Goal: Information Seeking & Learning: Learn about a topic

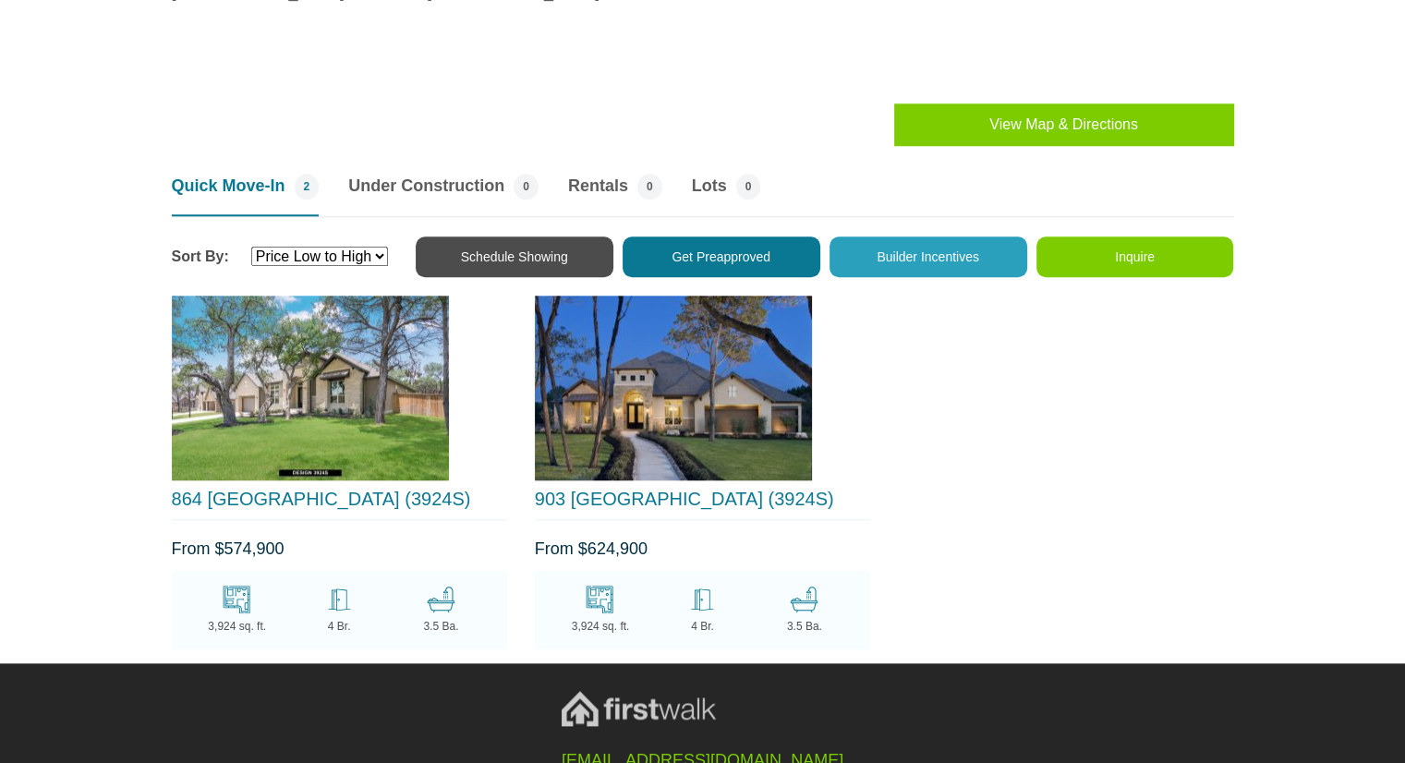
scroll to position [1831, 0]
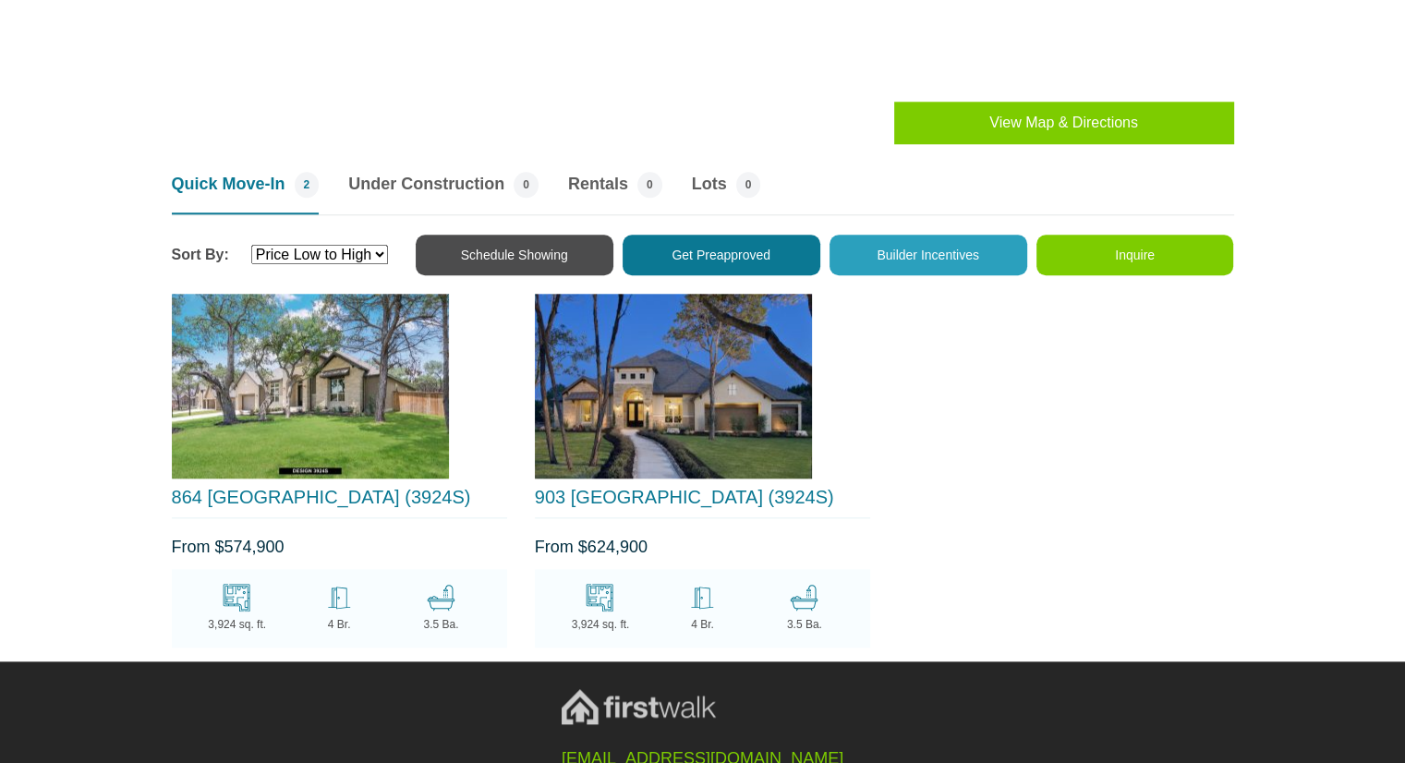
drag, startPoint x: 666, startPoint y: 394, endPoint x: 644, endPoint y: 402, distance: 23.4
drag, startPoint x: 644, startPoint y: 402, endPoint x: 650, endPoint y: 485, distance: 83.4
click at [650, 487] on link "903 WILDERNESS OAKS (3924S)" at bounding box center [684, 497] width 299 height 20
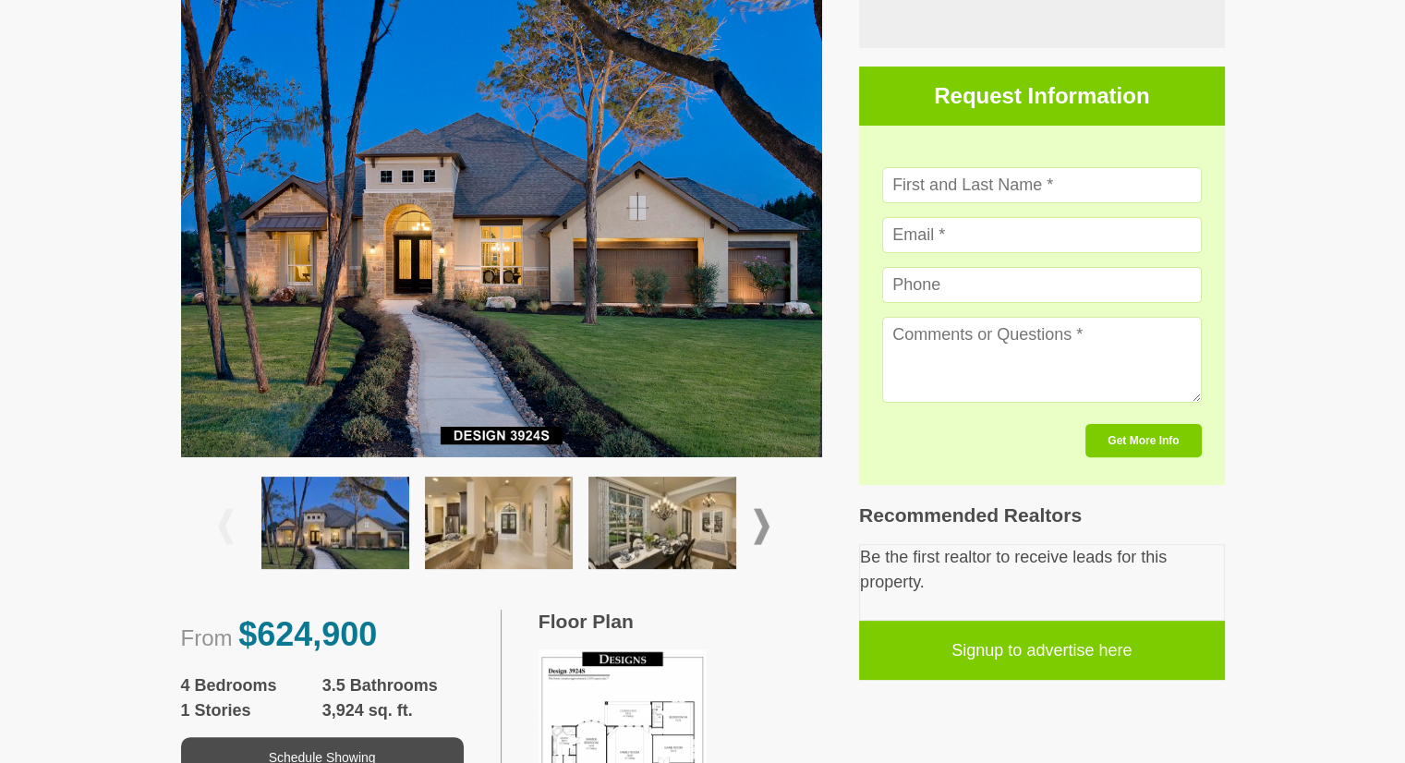
scroll to position [456, 0]
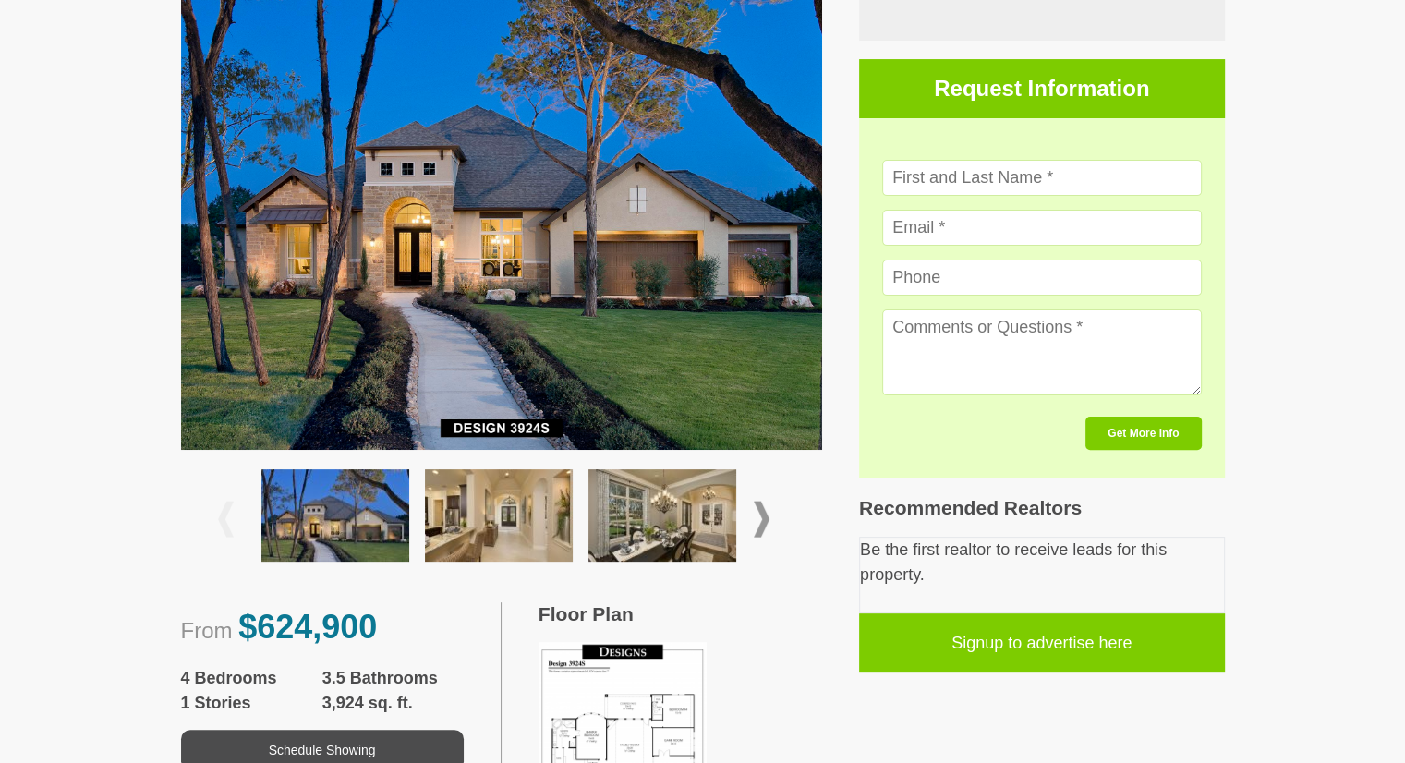
click at [764, 511] on span at bounding box center [762, 519] width 16 height 36
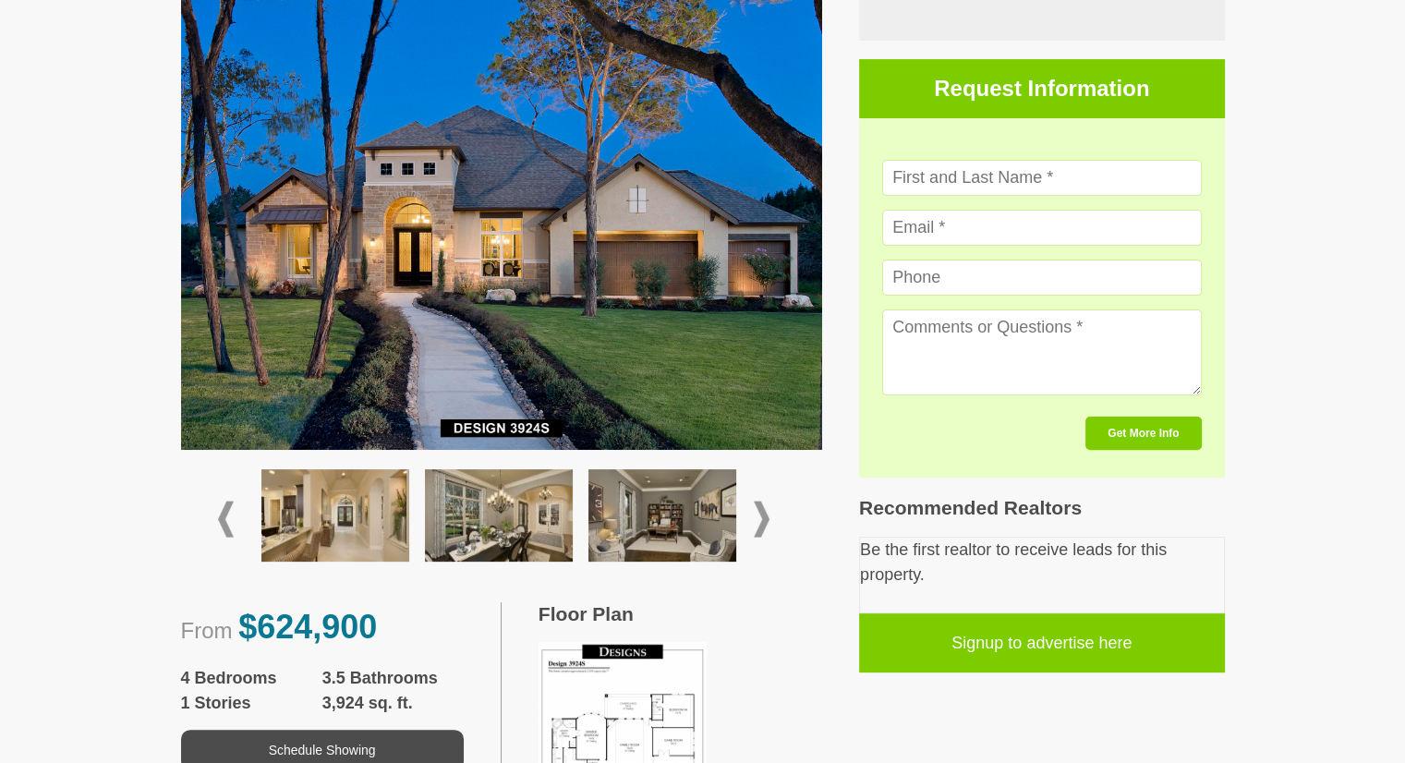
click at [764, 511] on span at bounding box center [762, 519] width 16 height 36
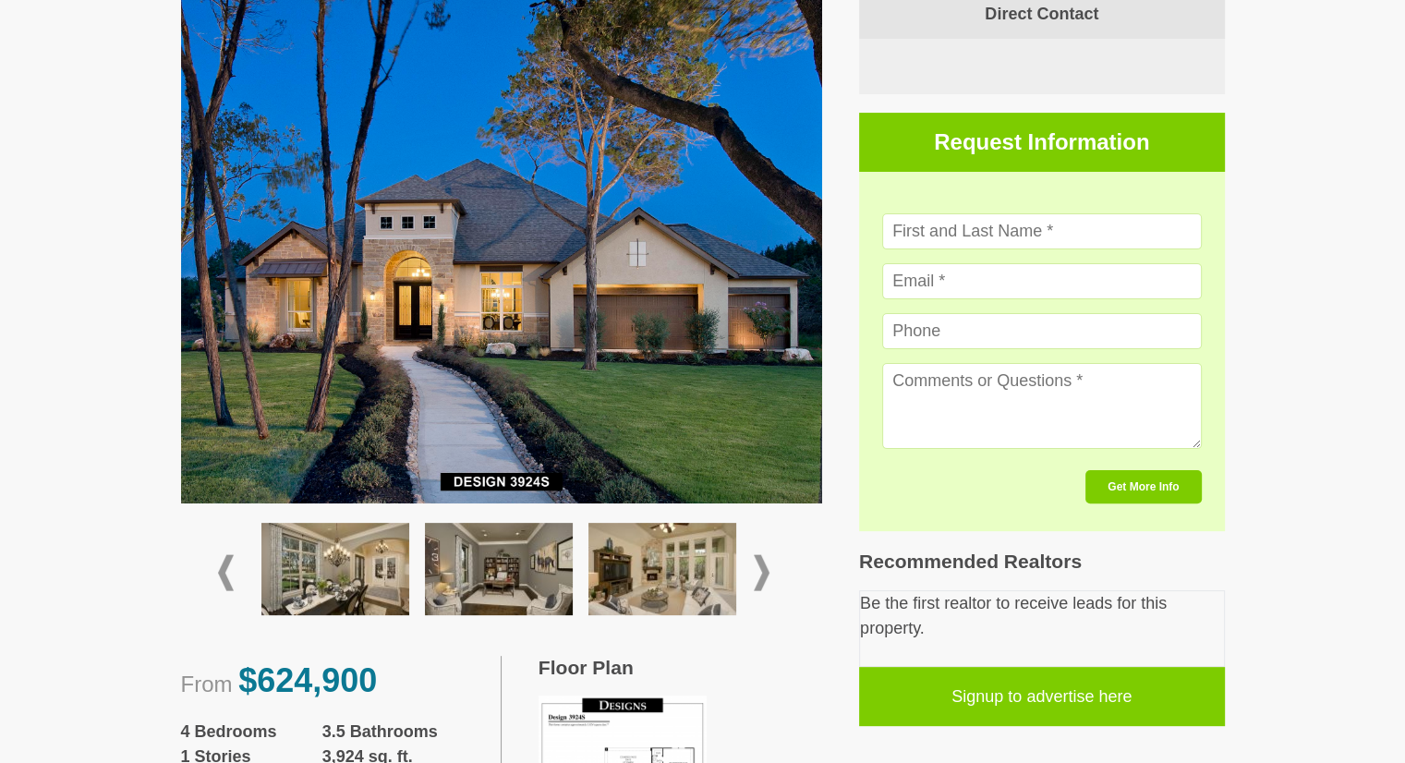
scroll to position [406, 0]
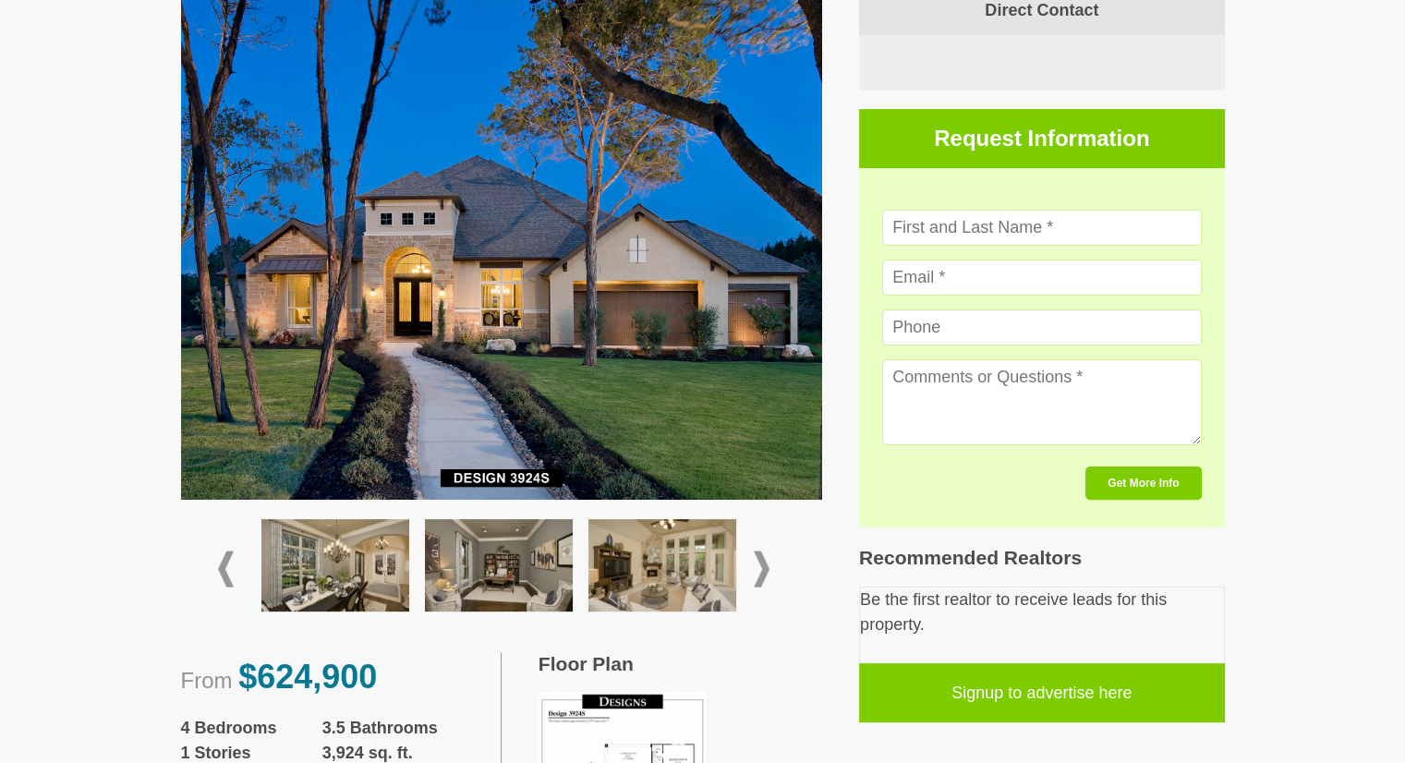
click at [350, 576] on img at bounding box center [335, 565] width 148 height 92
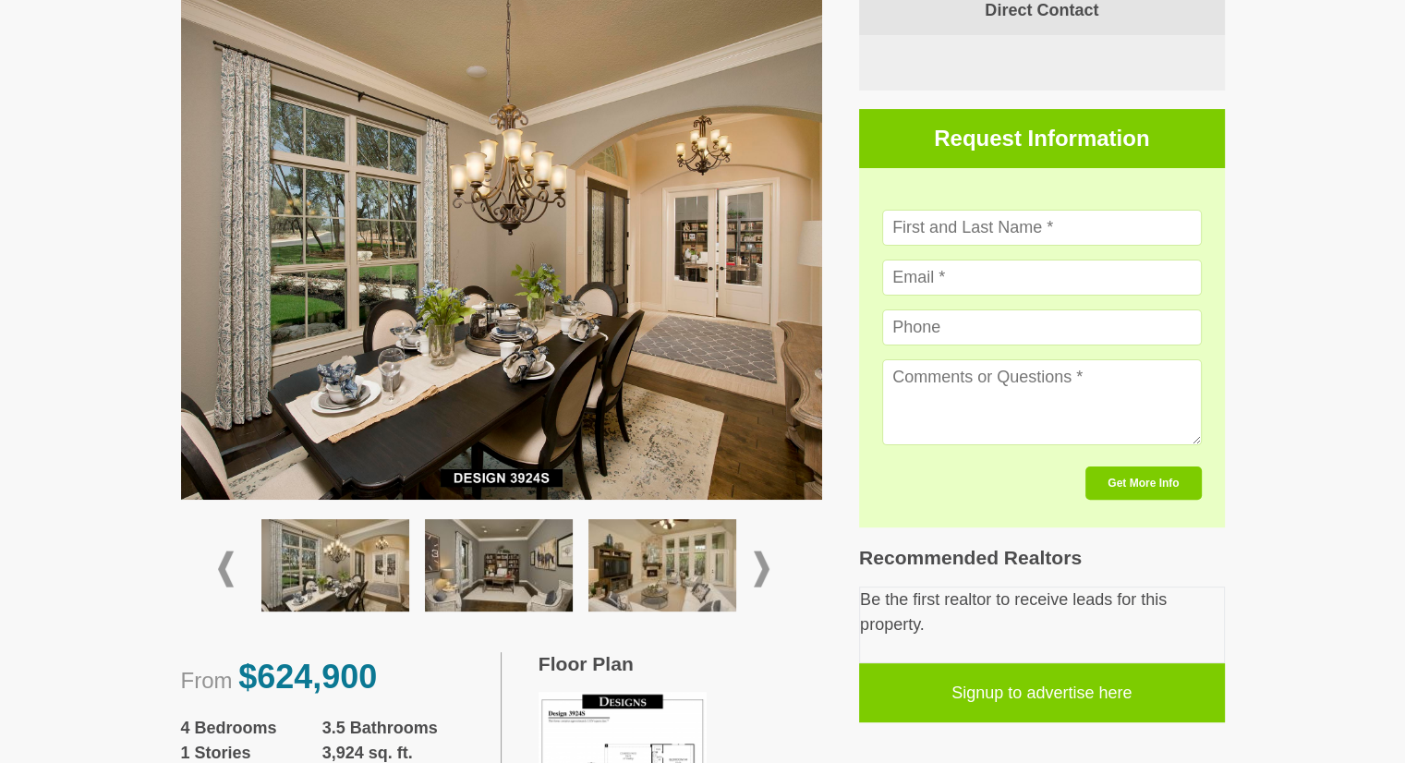
click at [465, 584] on img at bounding box center [499, 565] width 148 height 92
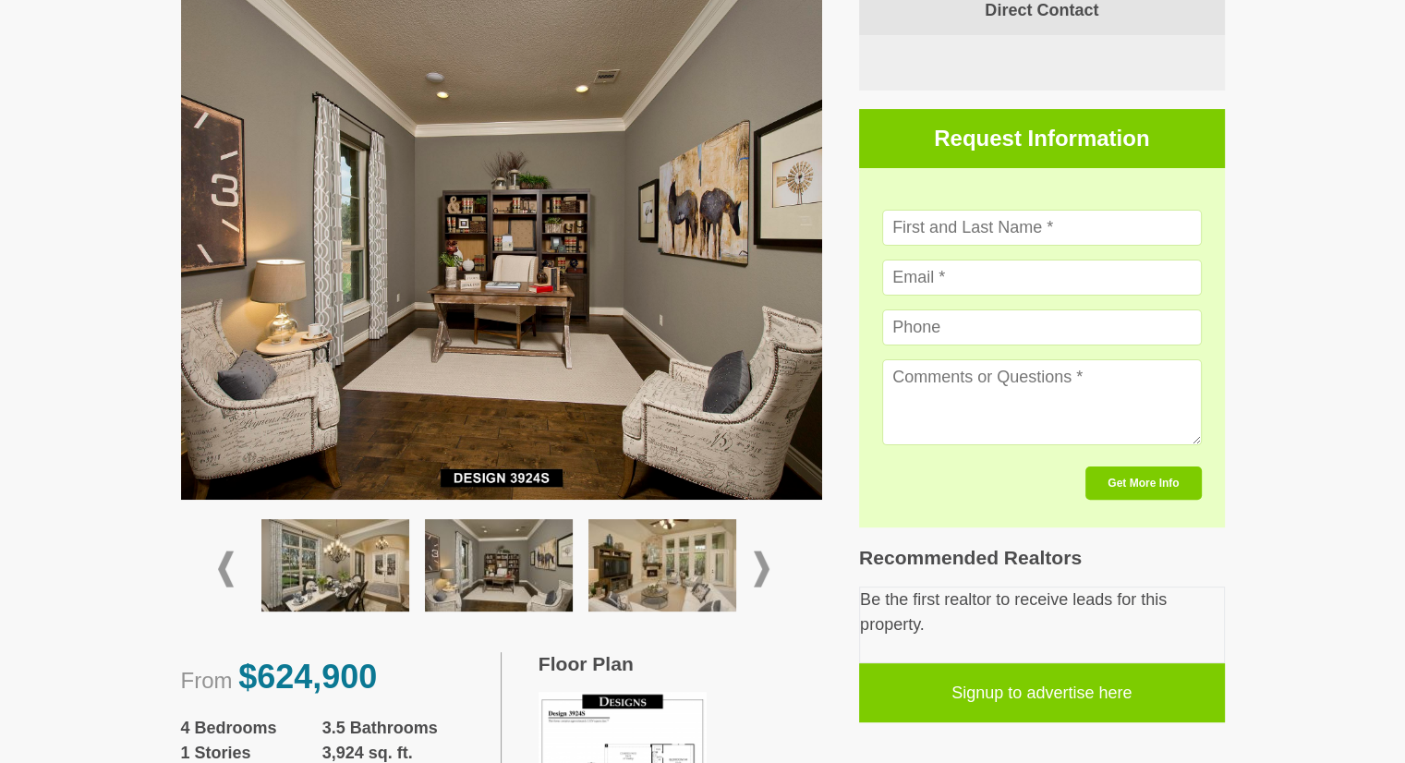
click at [636, 559] on img at bounding box center [662, 565] width 148 height 92
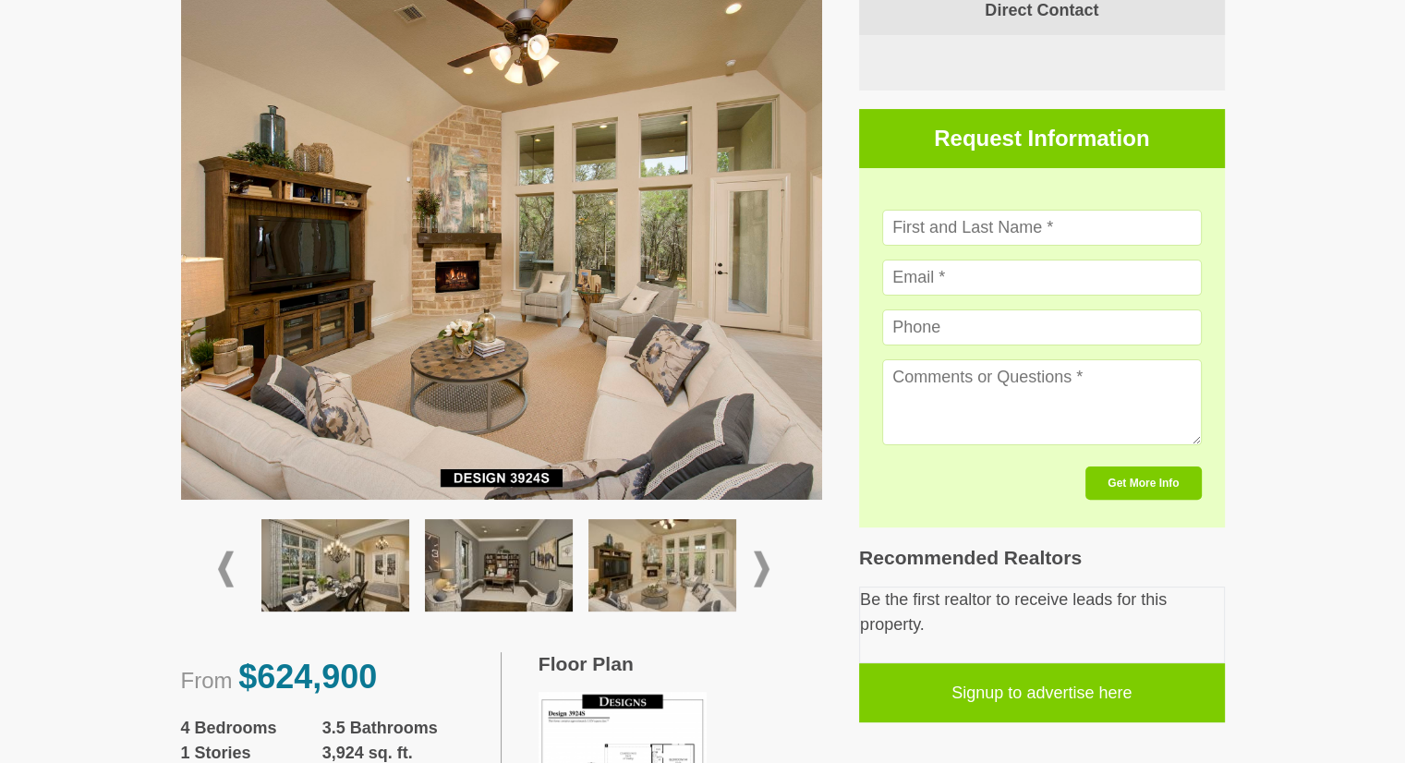
click at [761, 566] on span at bounding box center [762, 568] width 16 height 36
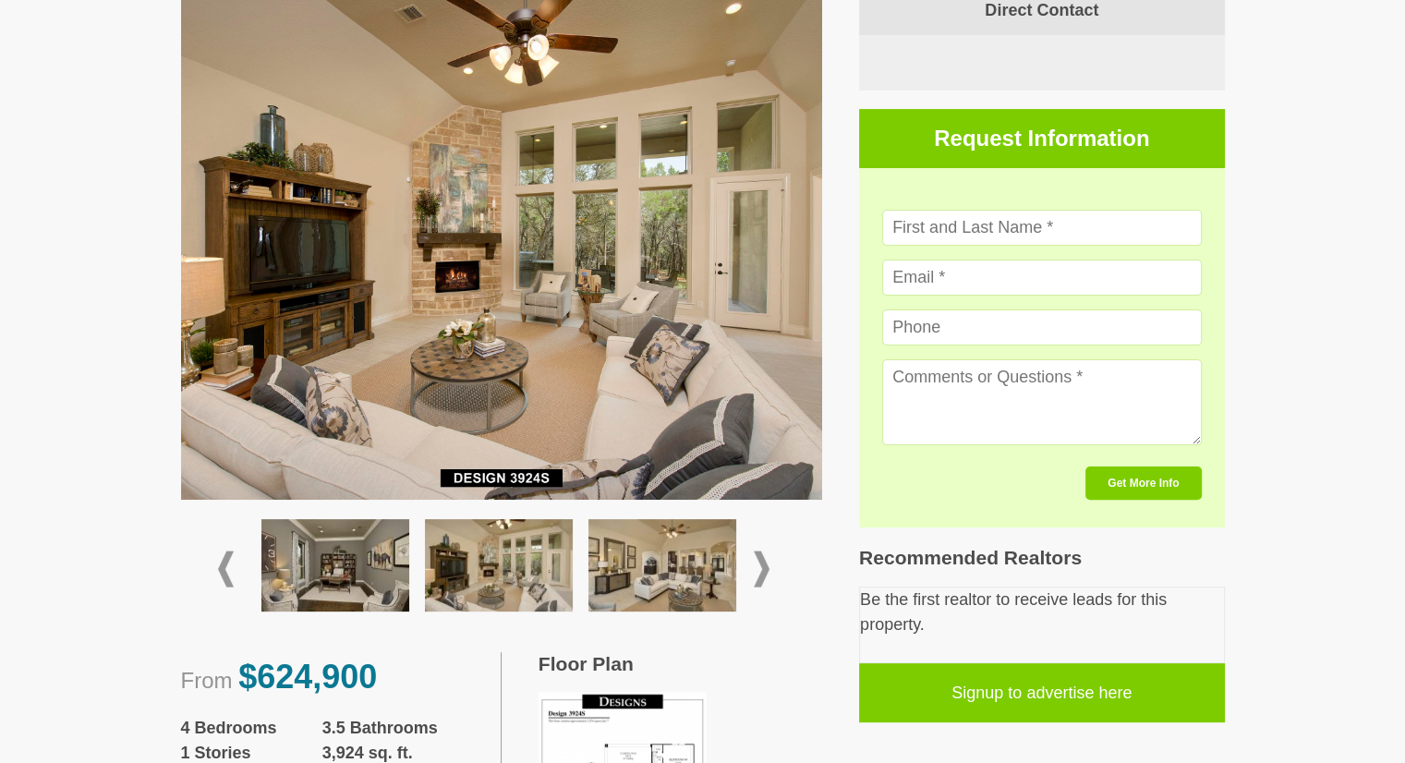
click at [660, 578] on img at bounding box center [662, 565] width 148 height 92
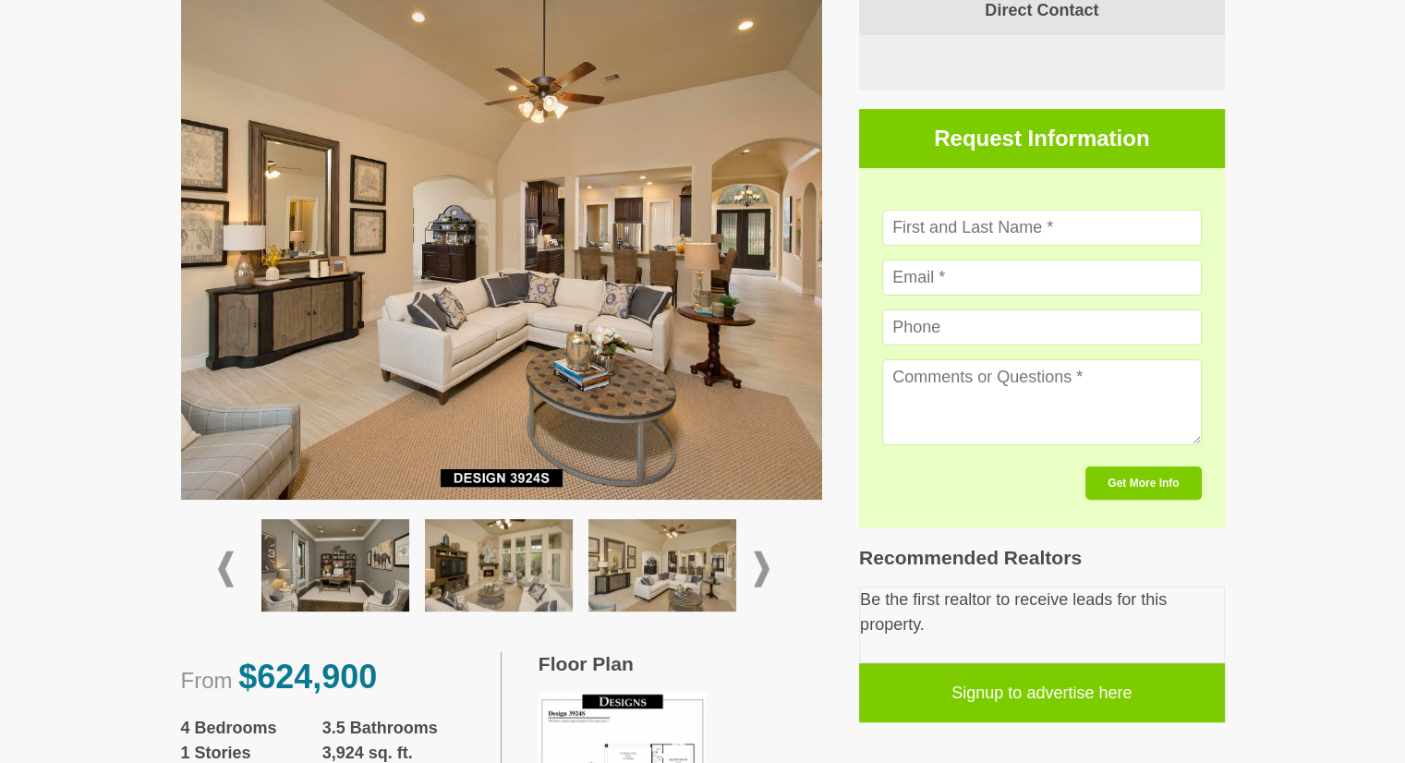
click at [772, 570] on div at bounding box center [501, 568] width 567 height 109
click at [761, 570] on span at bounding box center [762, 568] width 16 height 36
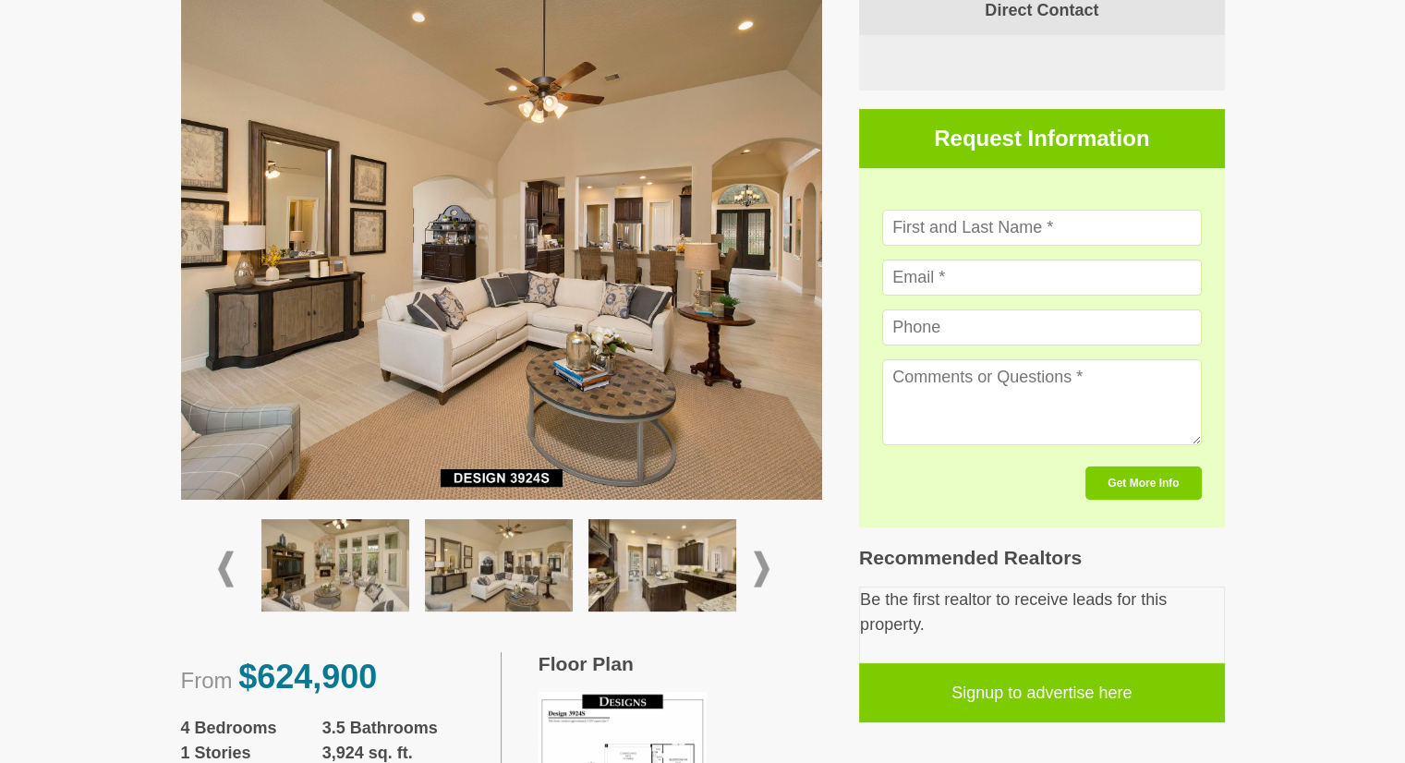
click at [632, 581] on img at bounding box center [662, 565] width 148 height 92
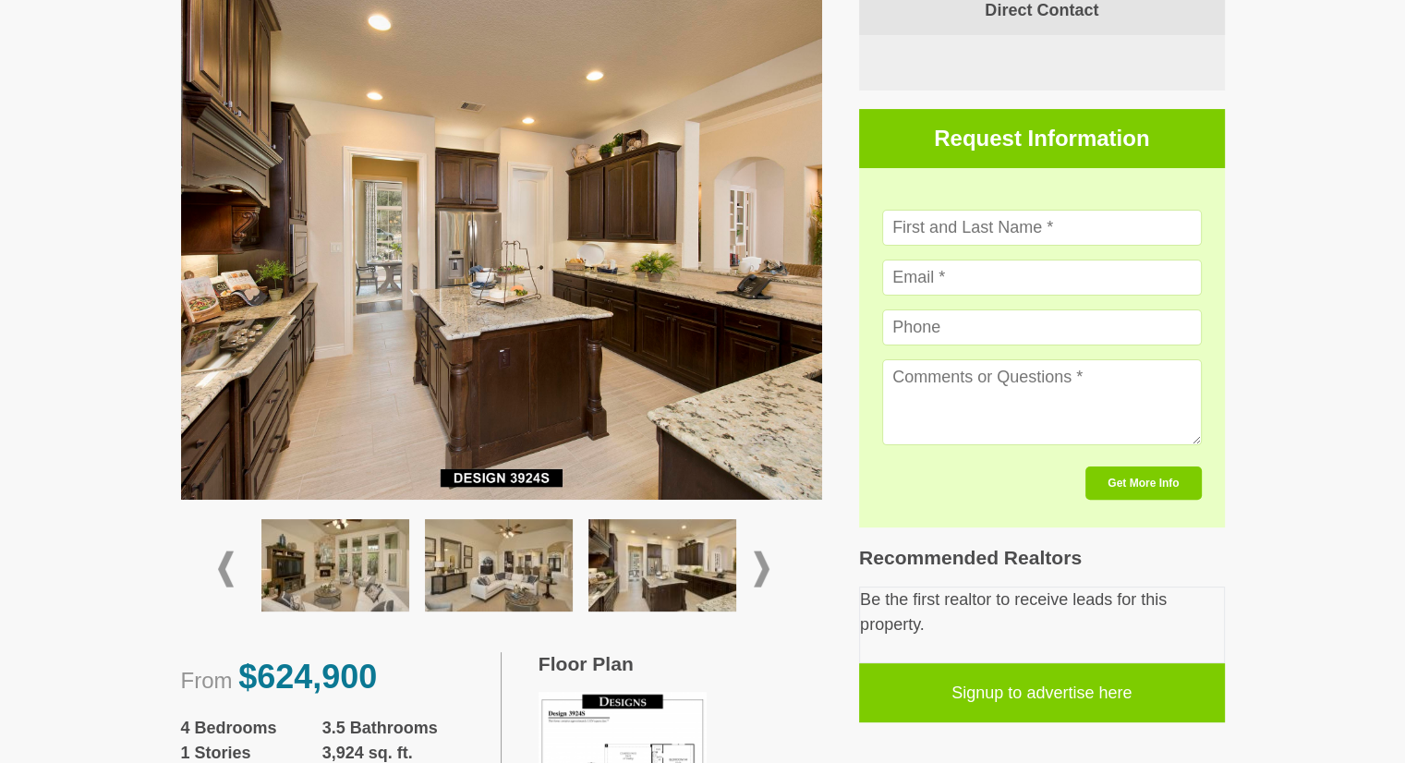
click at [764, 567] on span at bounding box center [762, 568] width 16 height 36
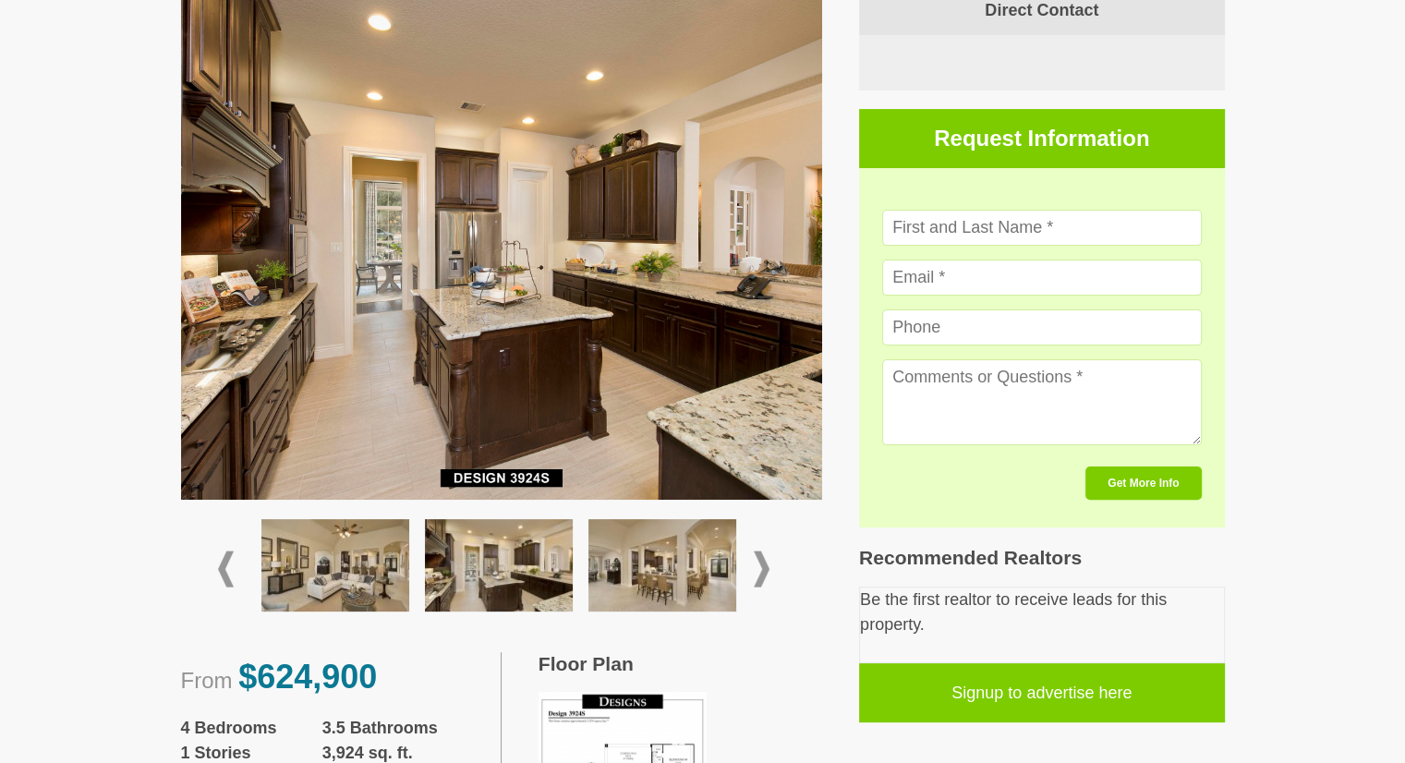
click at [661, 585] on img at bounding box center [662, 565] width 148 height 92
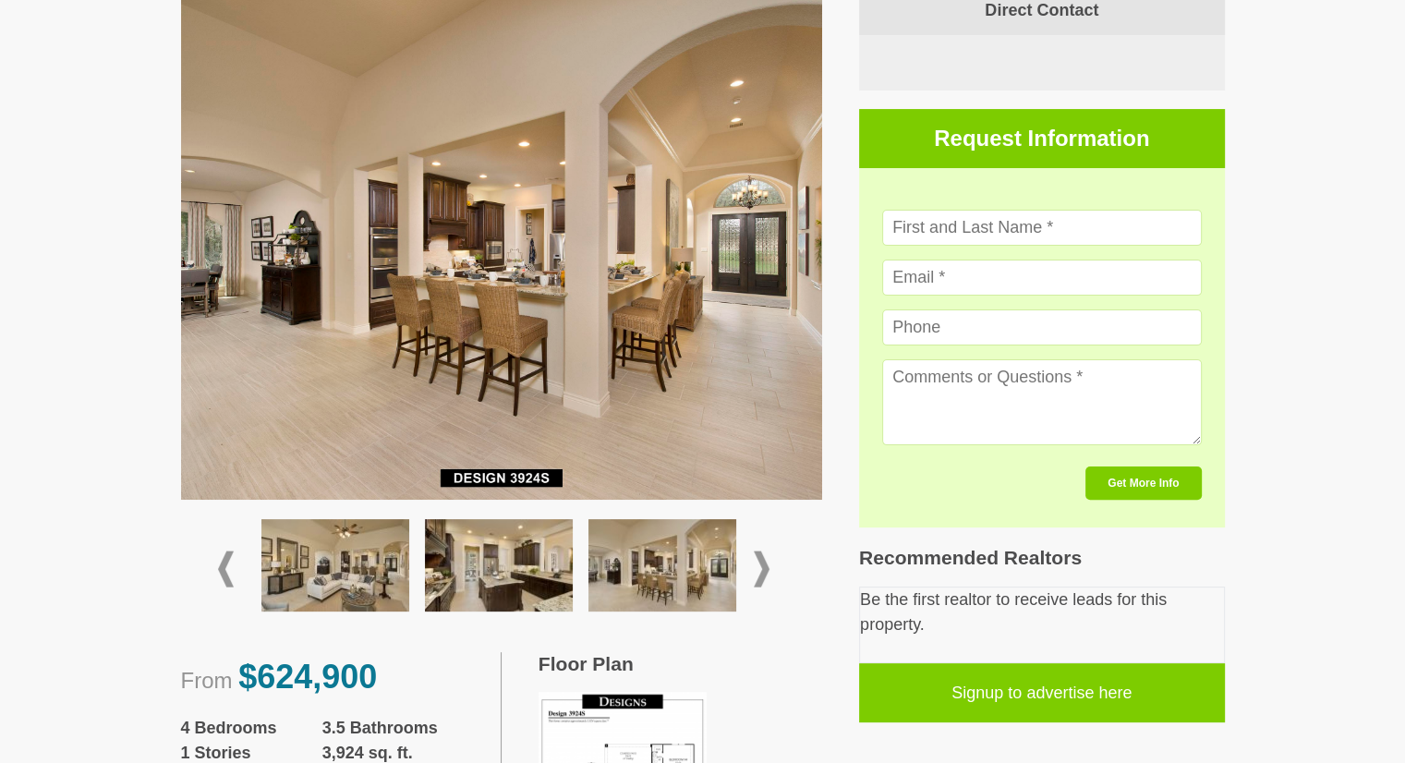
click at [763, 572] on span at bounding box center [762, 568] width 16 height 36
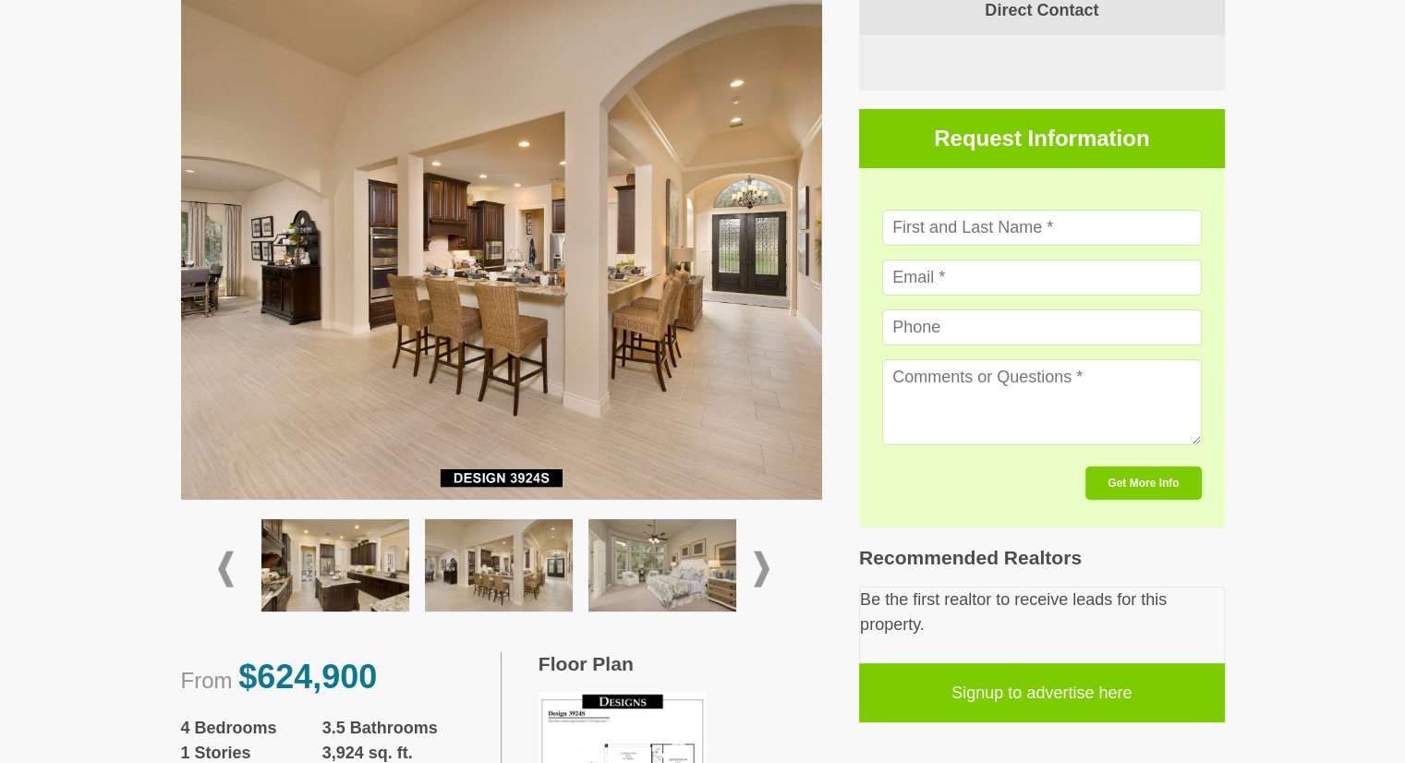
click at [642, 578] on img at bounding box center [662, 565] width 148 height 92
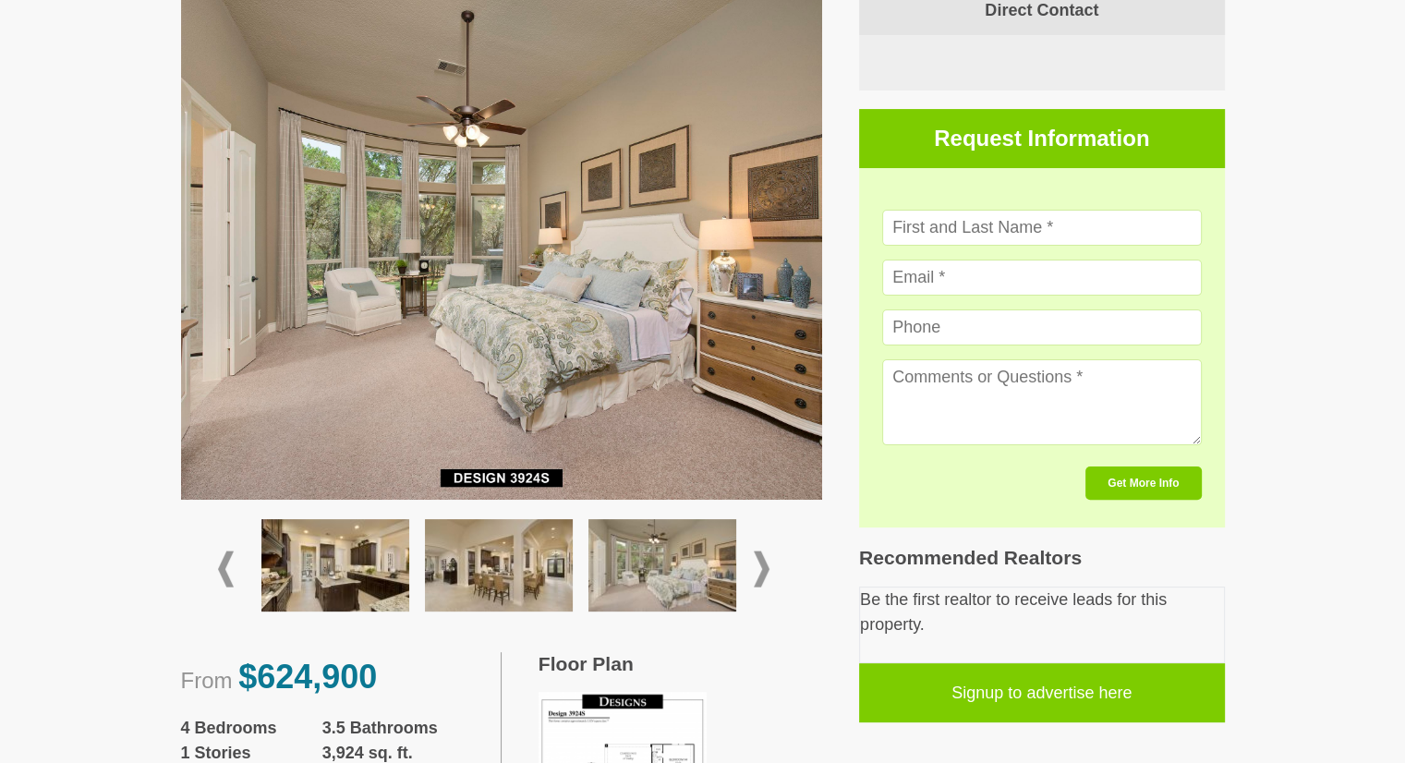
click at [761, 562] on span at bounding box center [762, 568] width 16 height 36
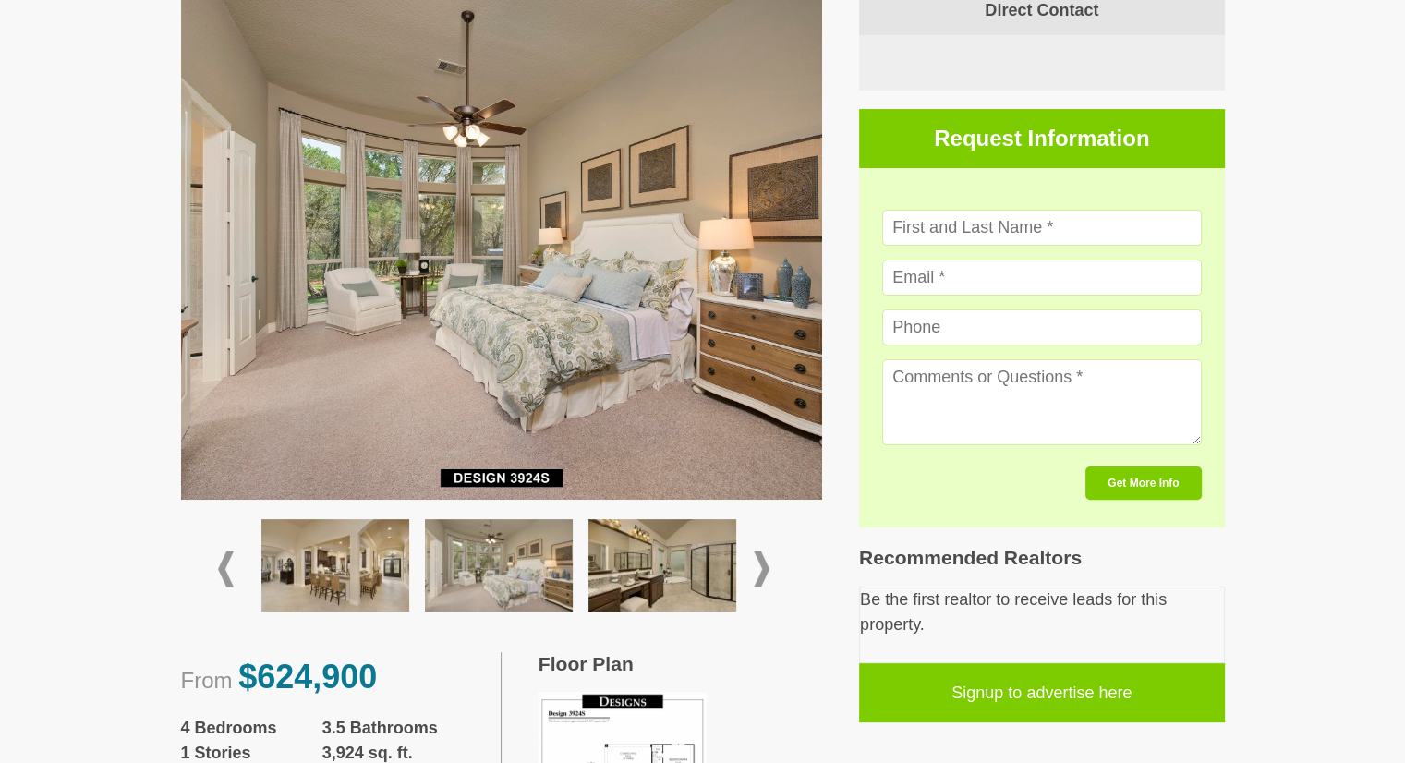
click at [657, 566] on img at bounding box center [662, 565] width 148 height 92
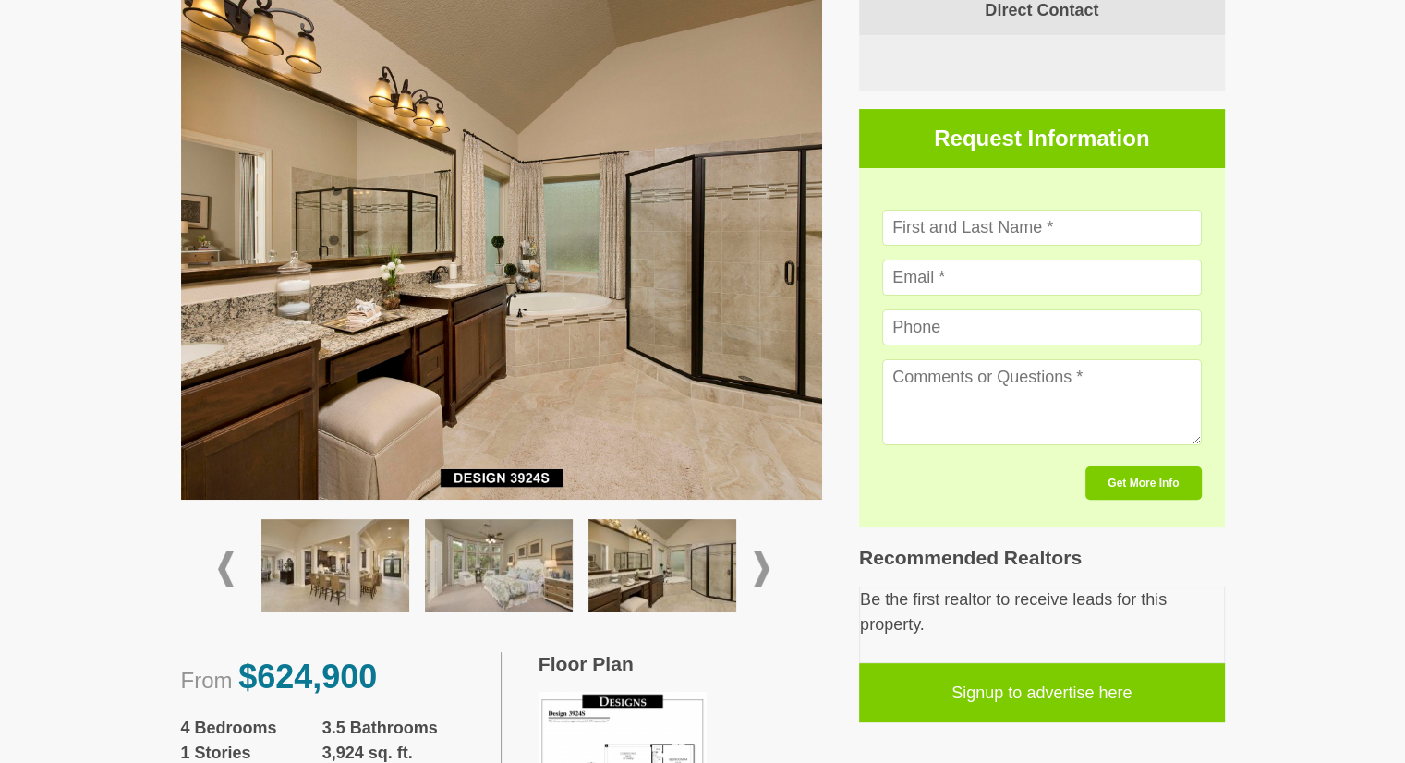
click at [768, 566] on span at bounding box center [762, 568] width 16 height 36
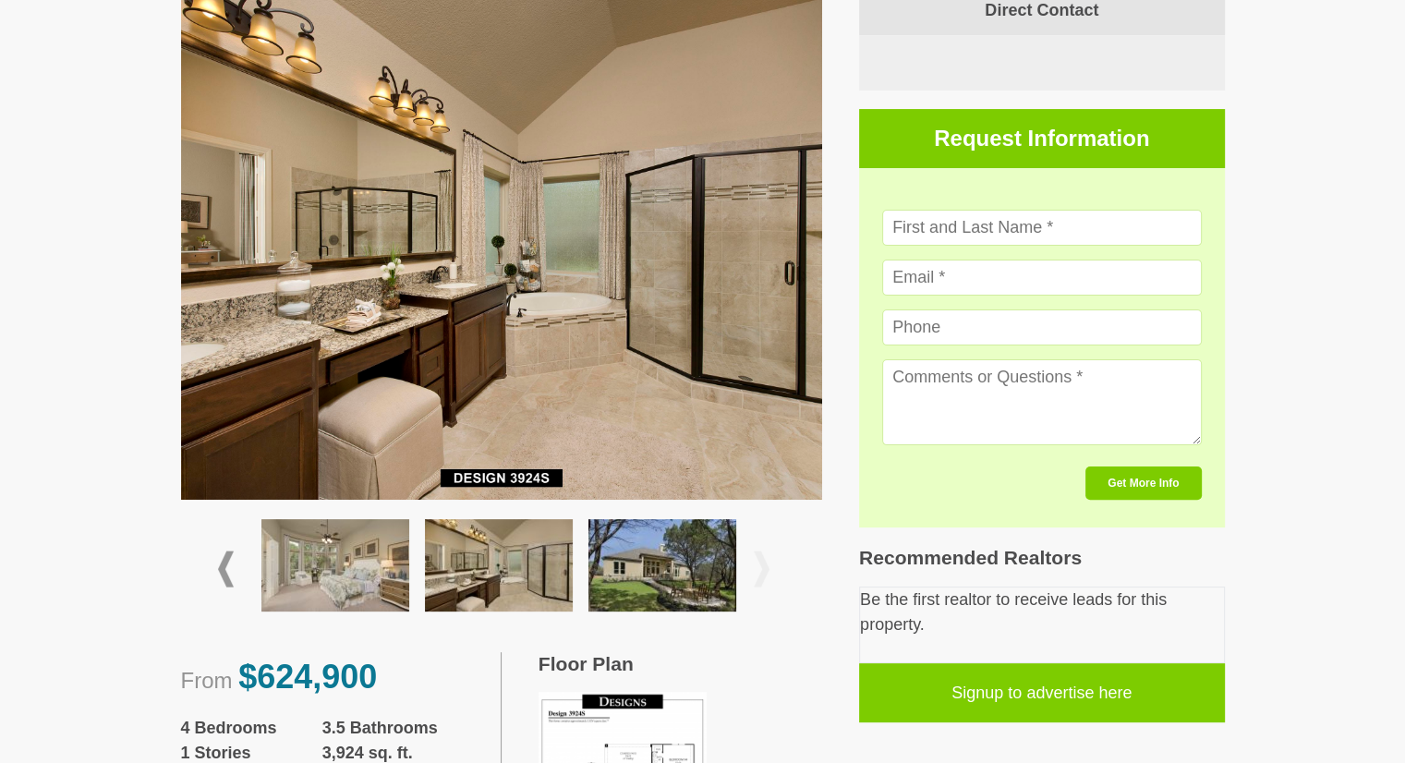
click at [625, 584] on img at bounding box center [662, 565] width 148 height 92
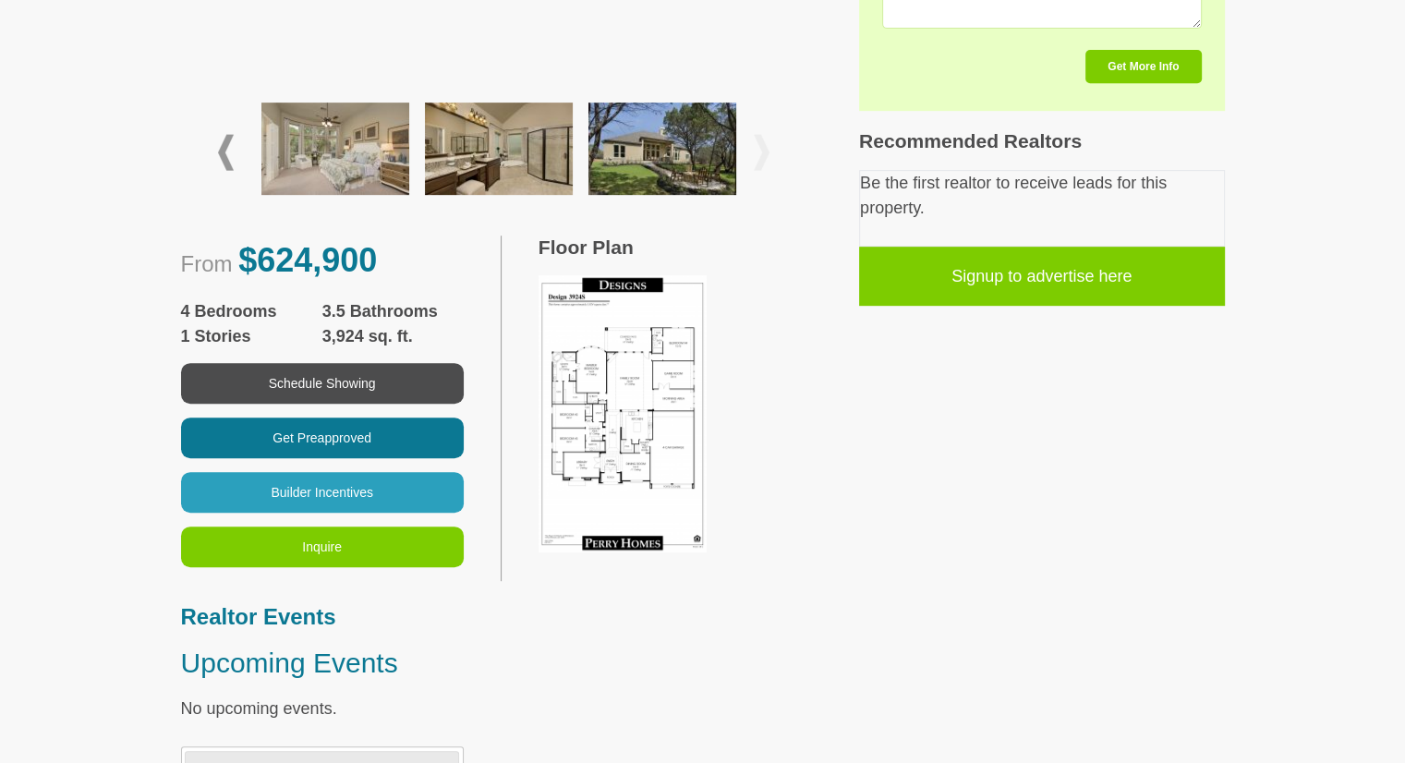
scroll to position [816, 0]
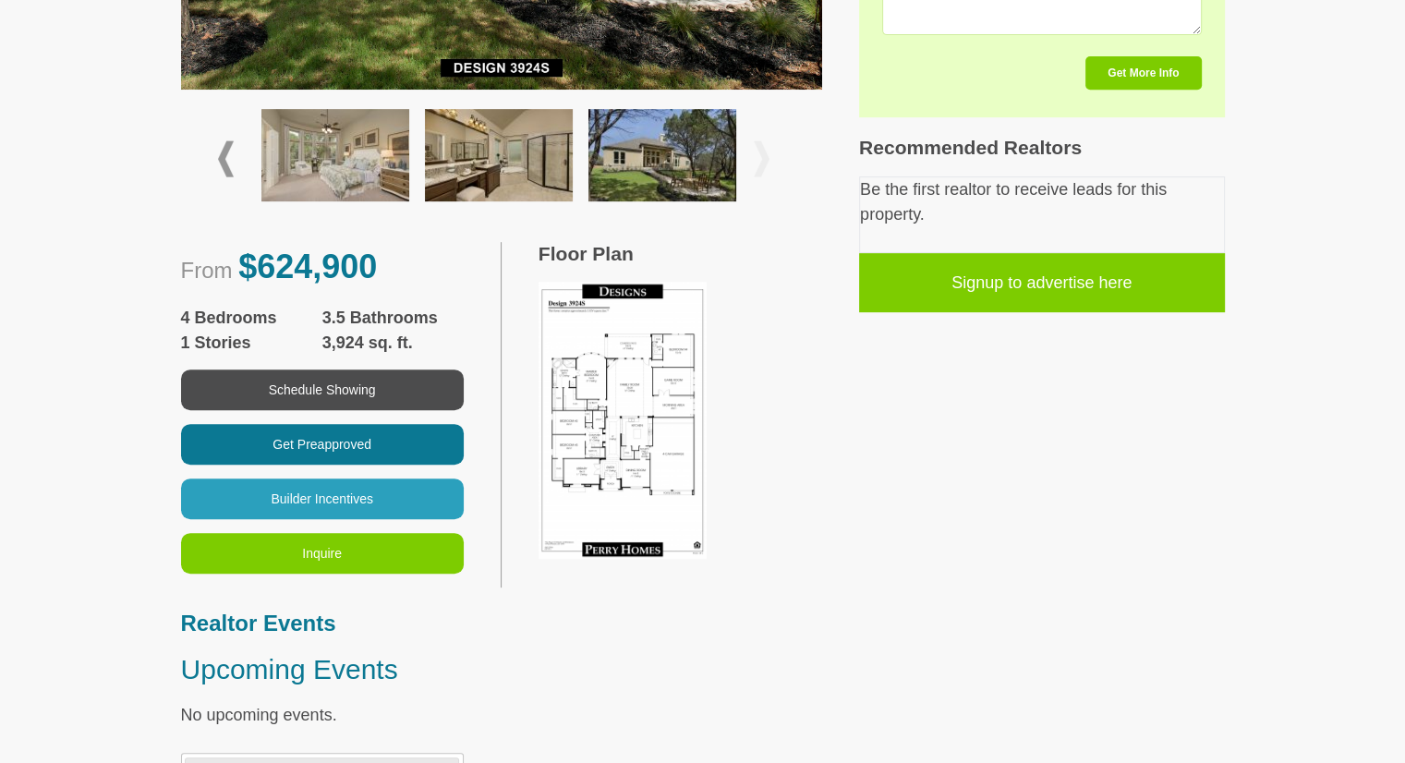
click at [646, 429] on img at bounding box center [622, 420] width 168 height 277
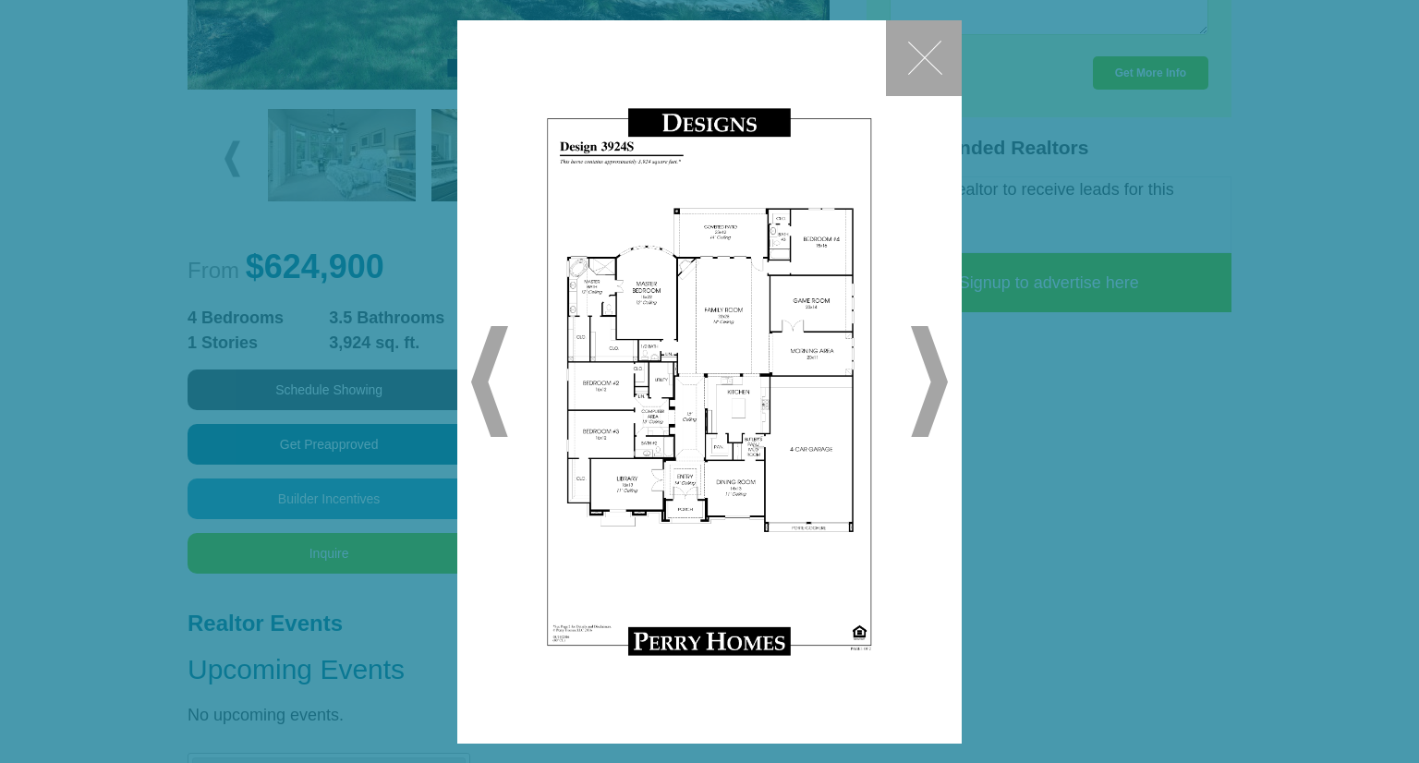
click at [914, 52] on button "✕" at bounding box center [924, 58] width 76 height 76
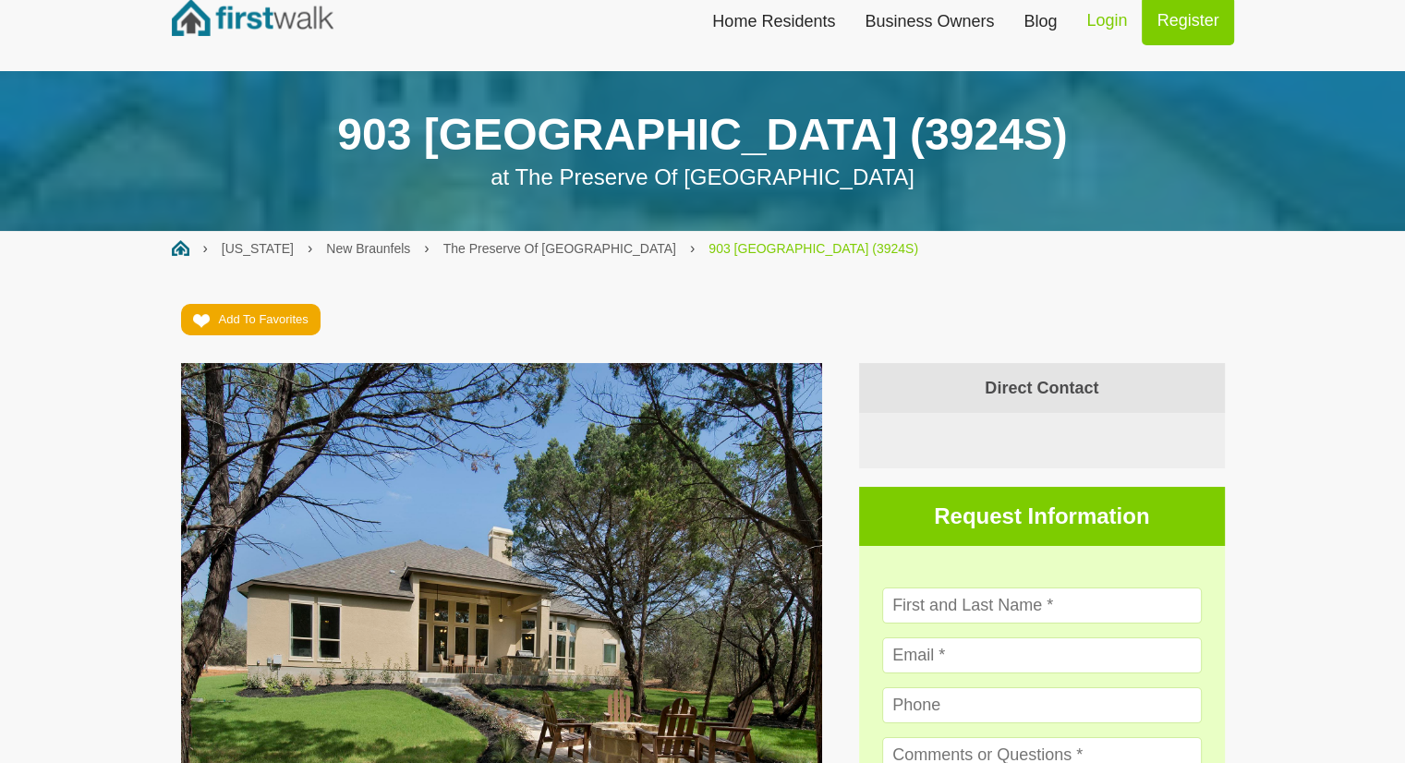
scroll to position [0, 0]
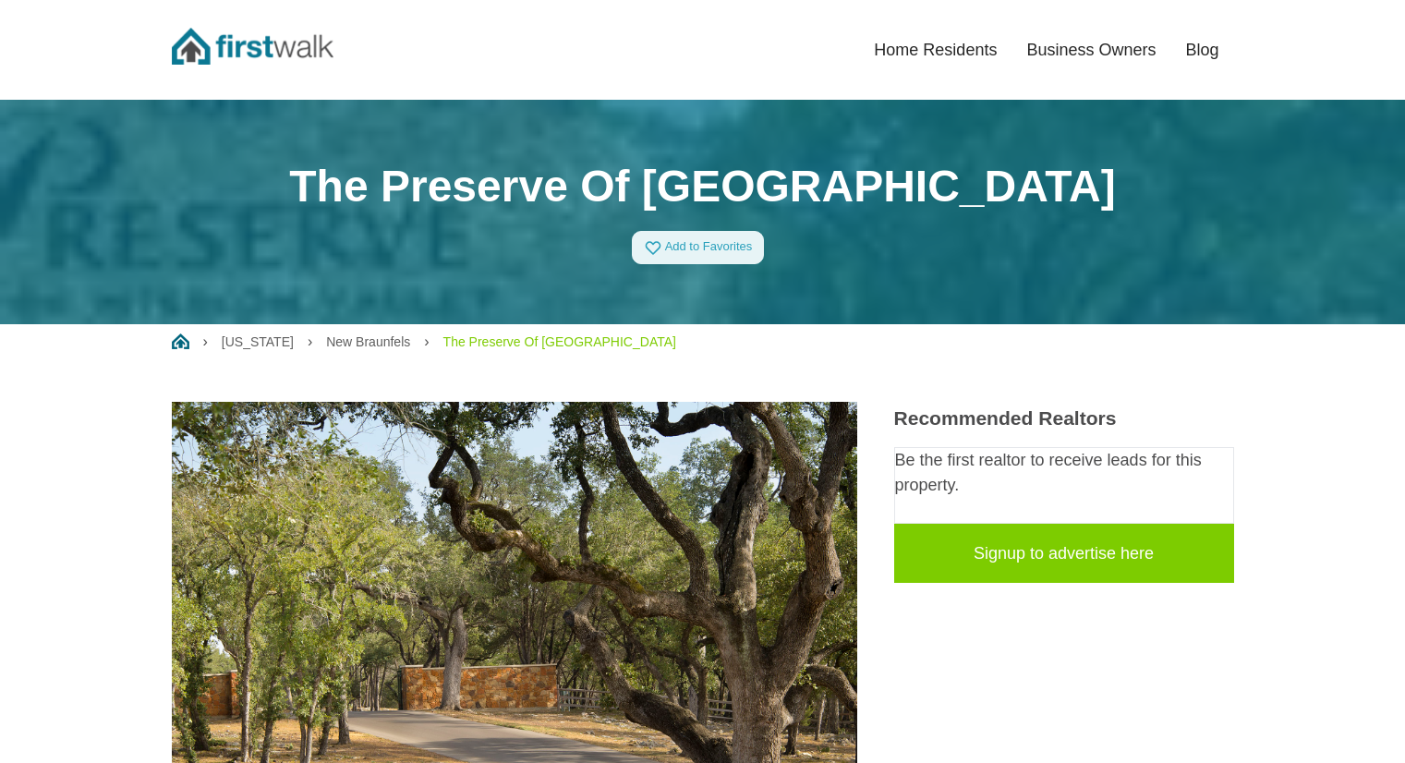
scroll to position [1831, 0]
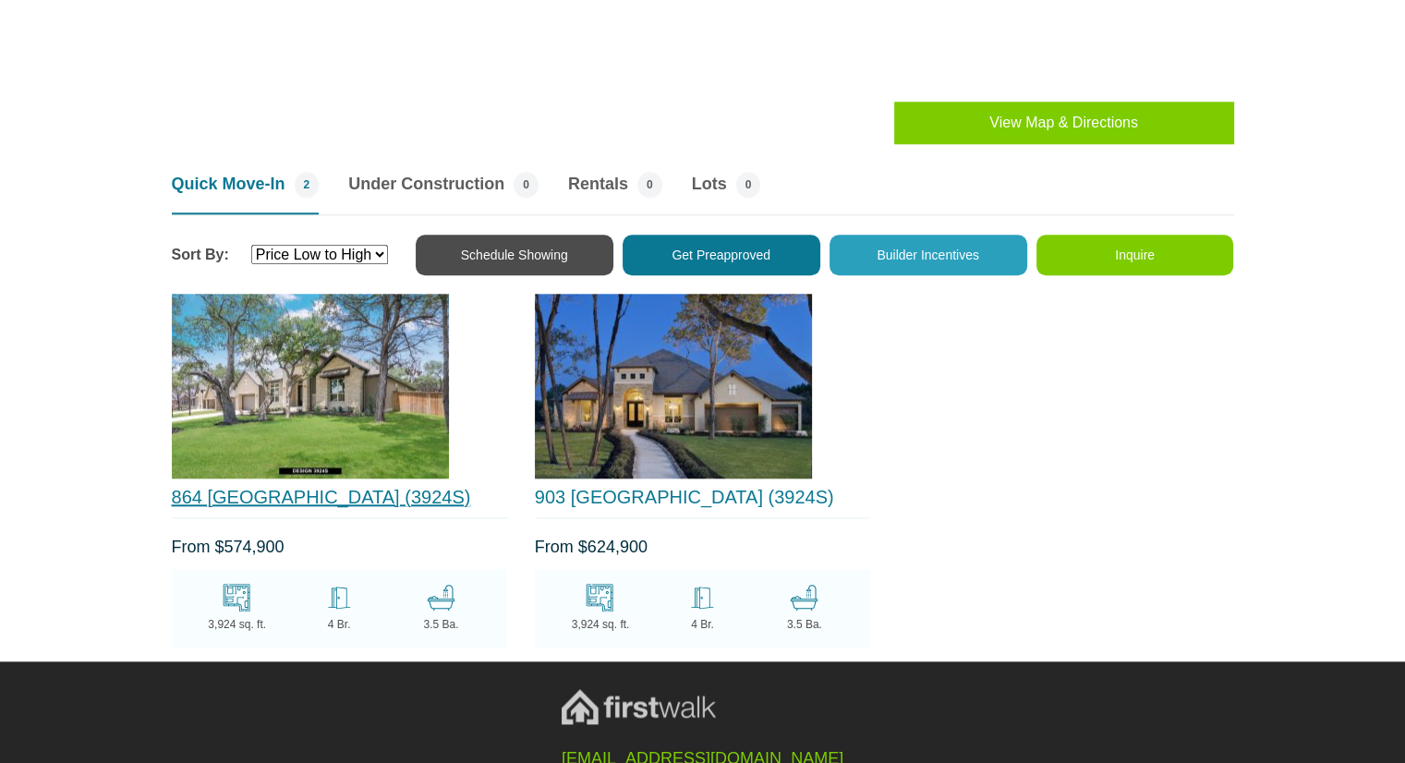
click at [294, 489] on link "864 [GEOGRAPHIC_DATA] (3924S)" at bounding box center [321, 497] width 299 height 20
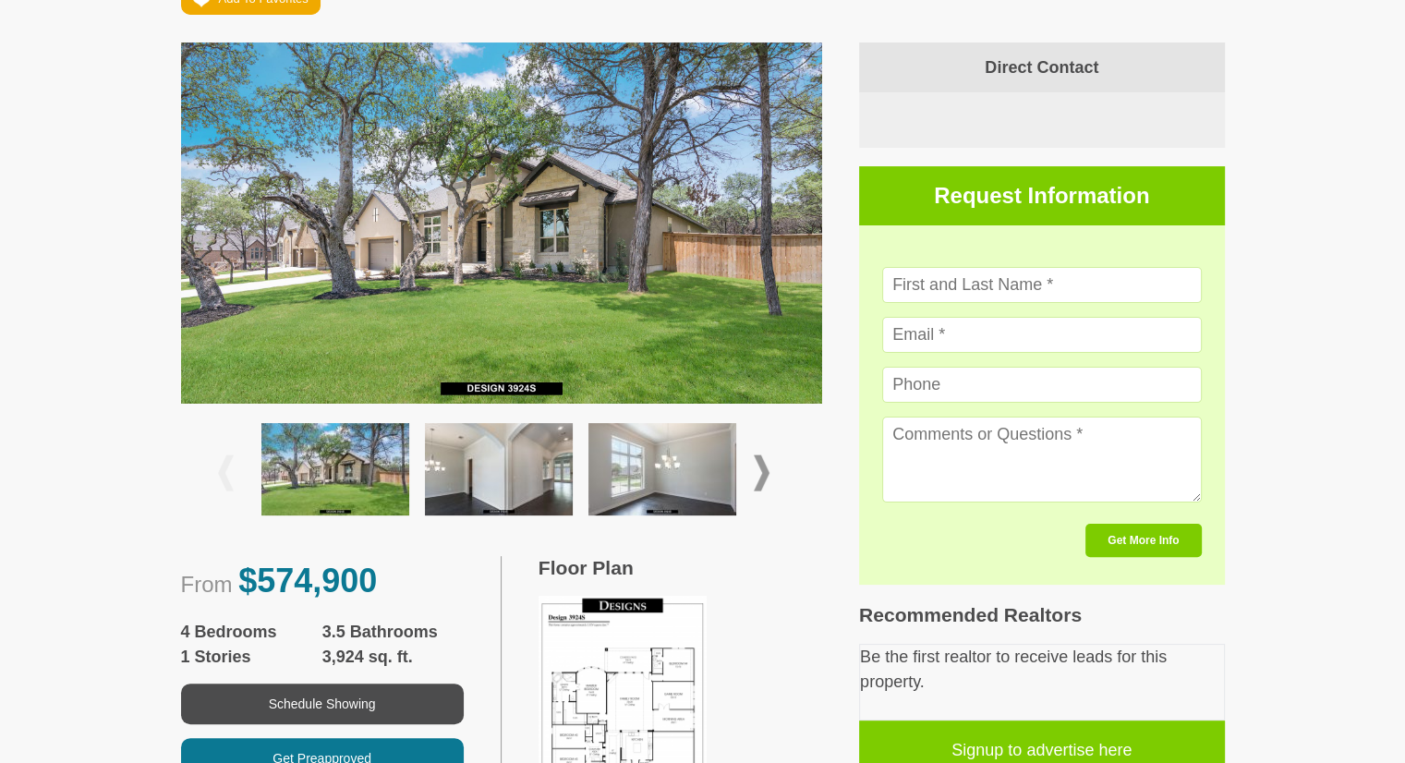
scroll to position [354, 0]
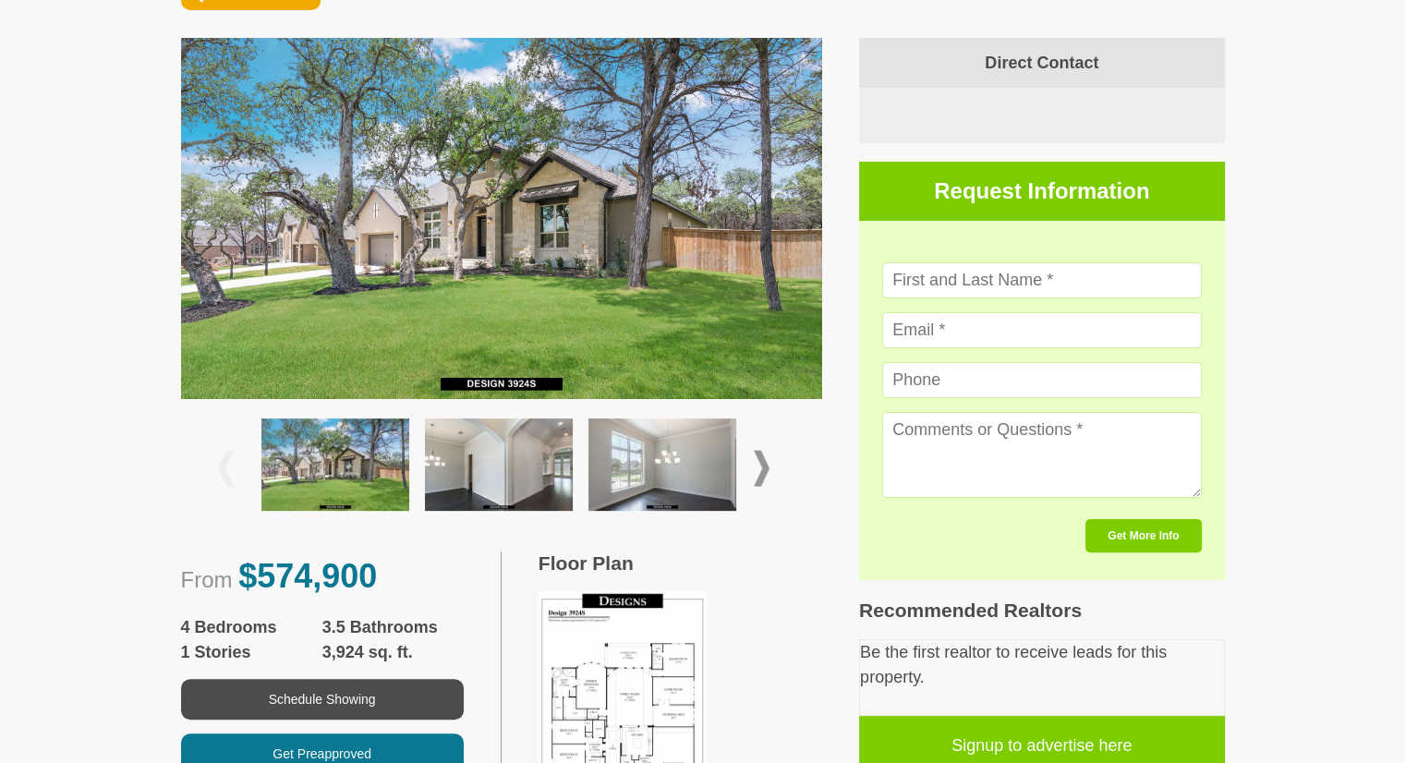
click at [348, 480] on img at bounding box center [335, 464] width 148 height 92
click at [467, 472] on img at bounding box center [499, 464] width 148 height 92
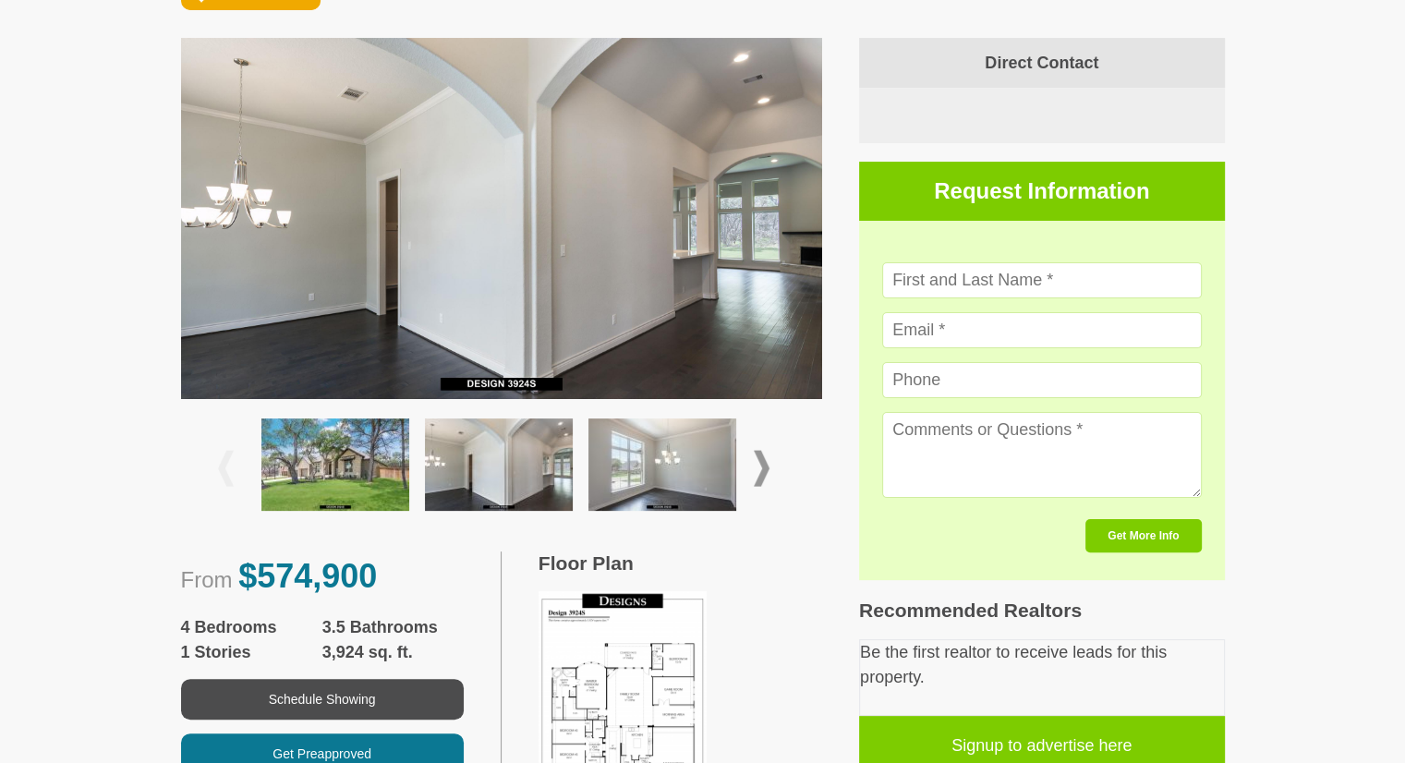
click at [618, 465] on img at bounding box center [662, 464] width 148 height 92
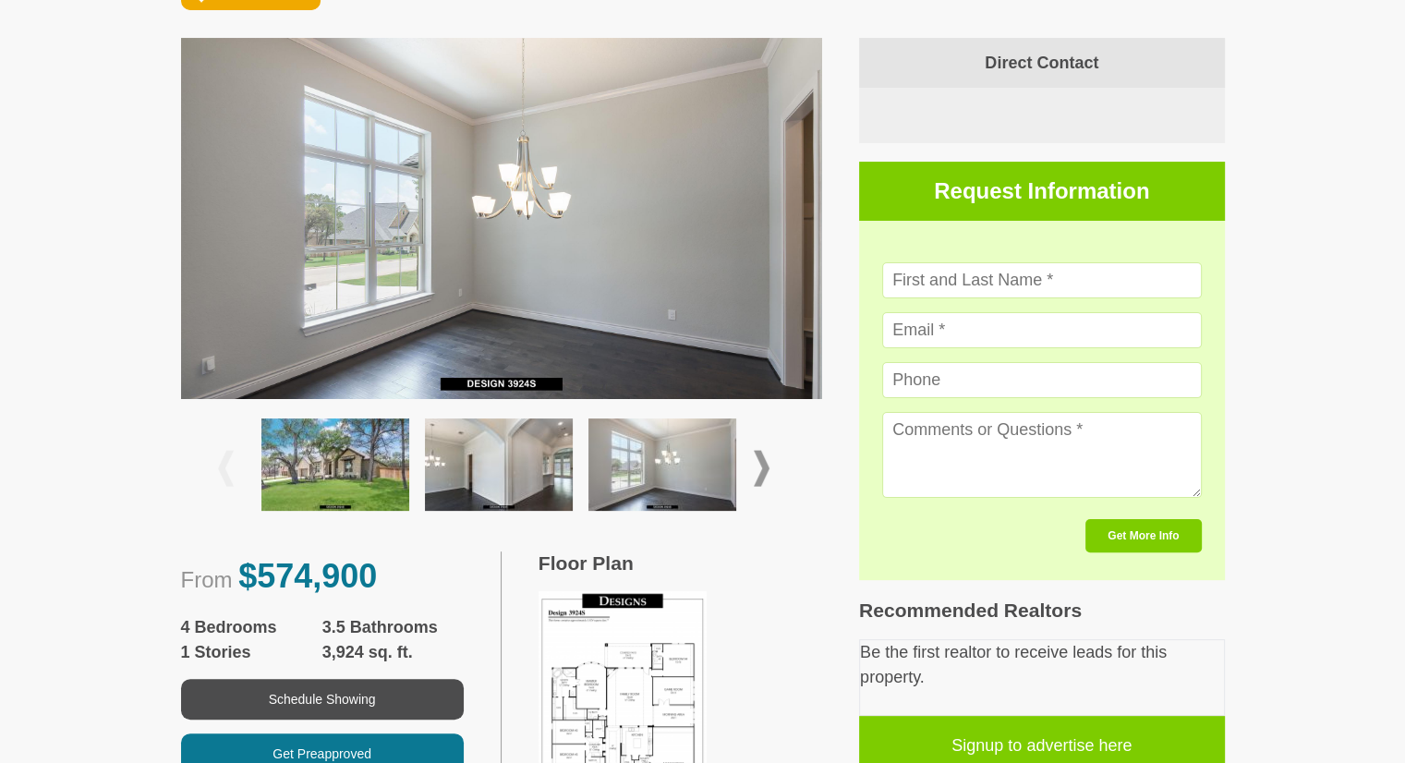
click at [767, 474] on span at bounding box center [762, 469] width 16 height 36
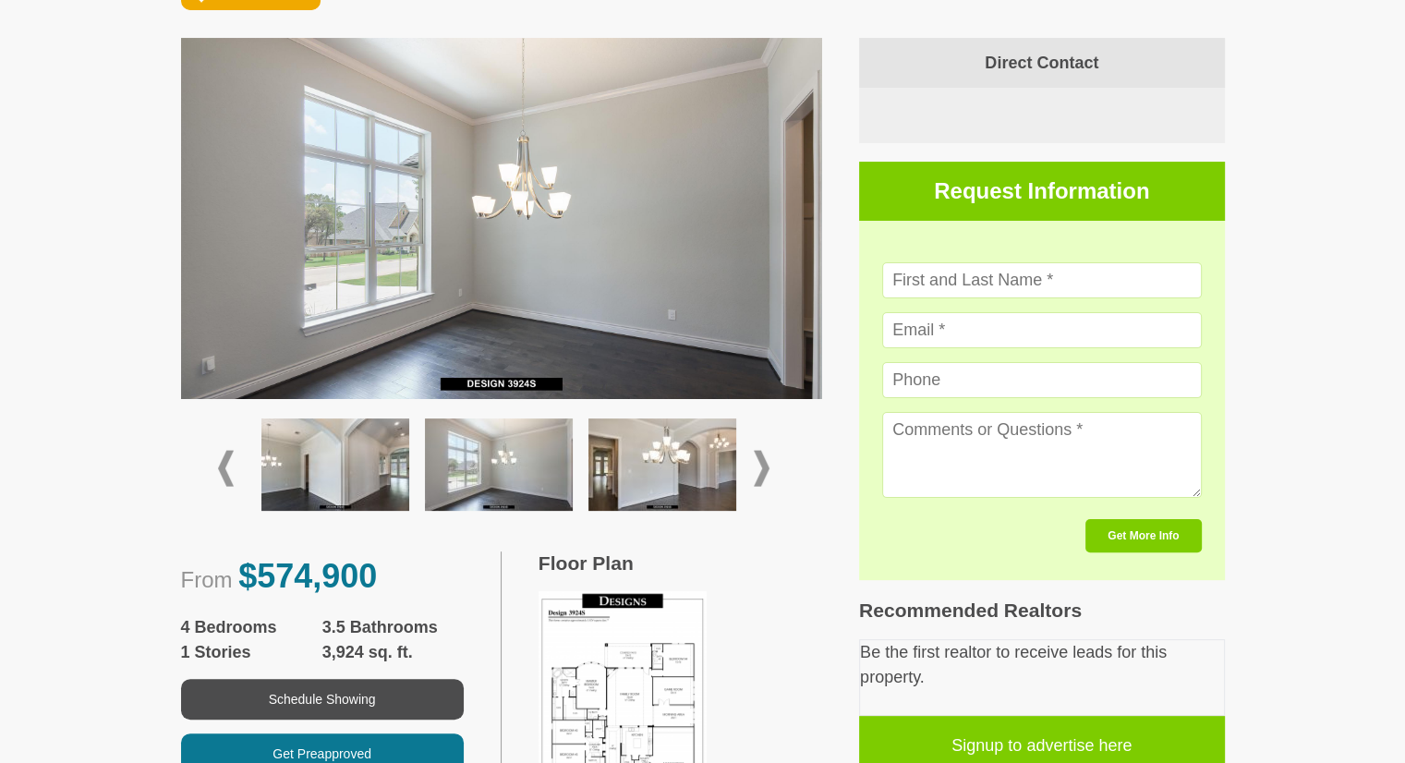
click at [654, 477] on img at bounding box center [662, 464] width 148 height 92
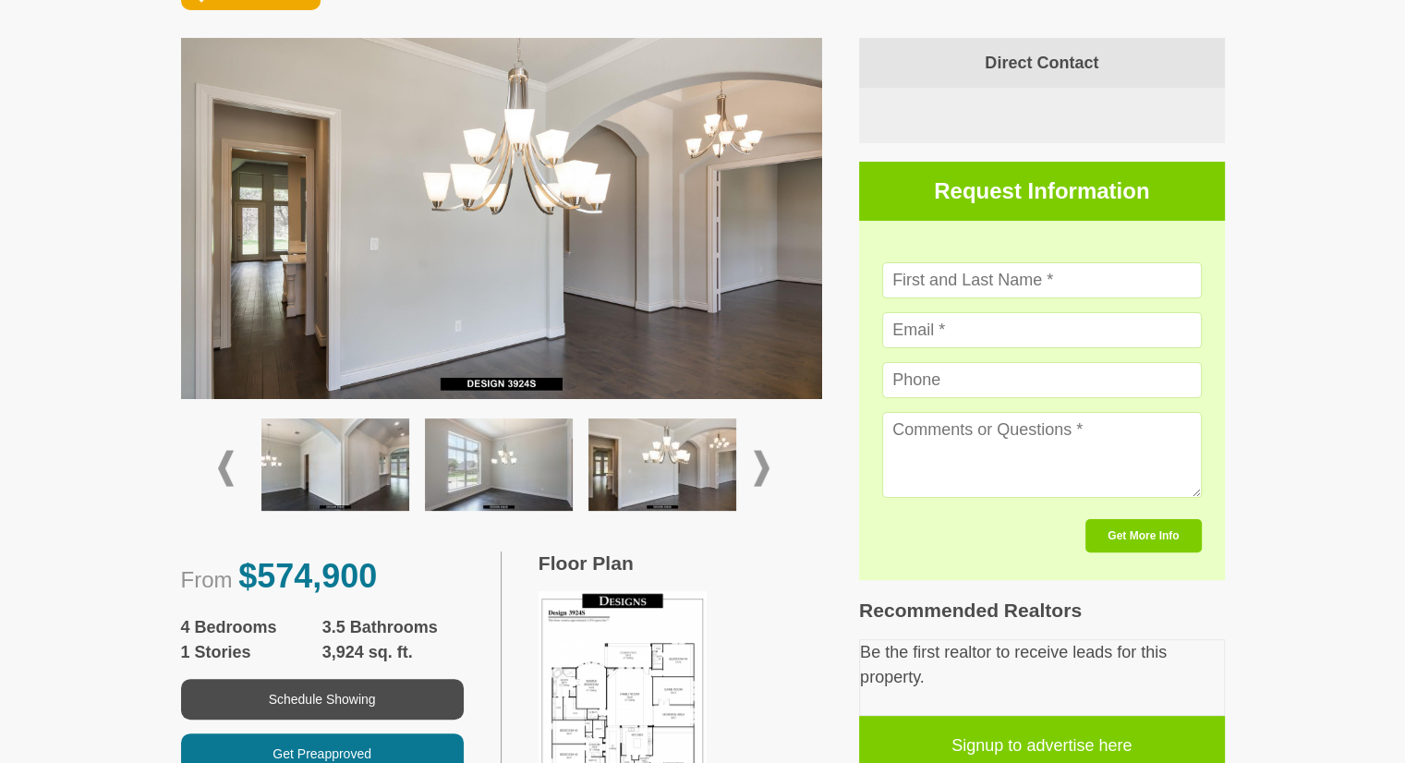
click at [769, 463] on div at bounding box center [501, 468] width 567 height 109
click at [765, 463] on span at bounding box center [762, 469] width 16 height 36
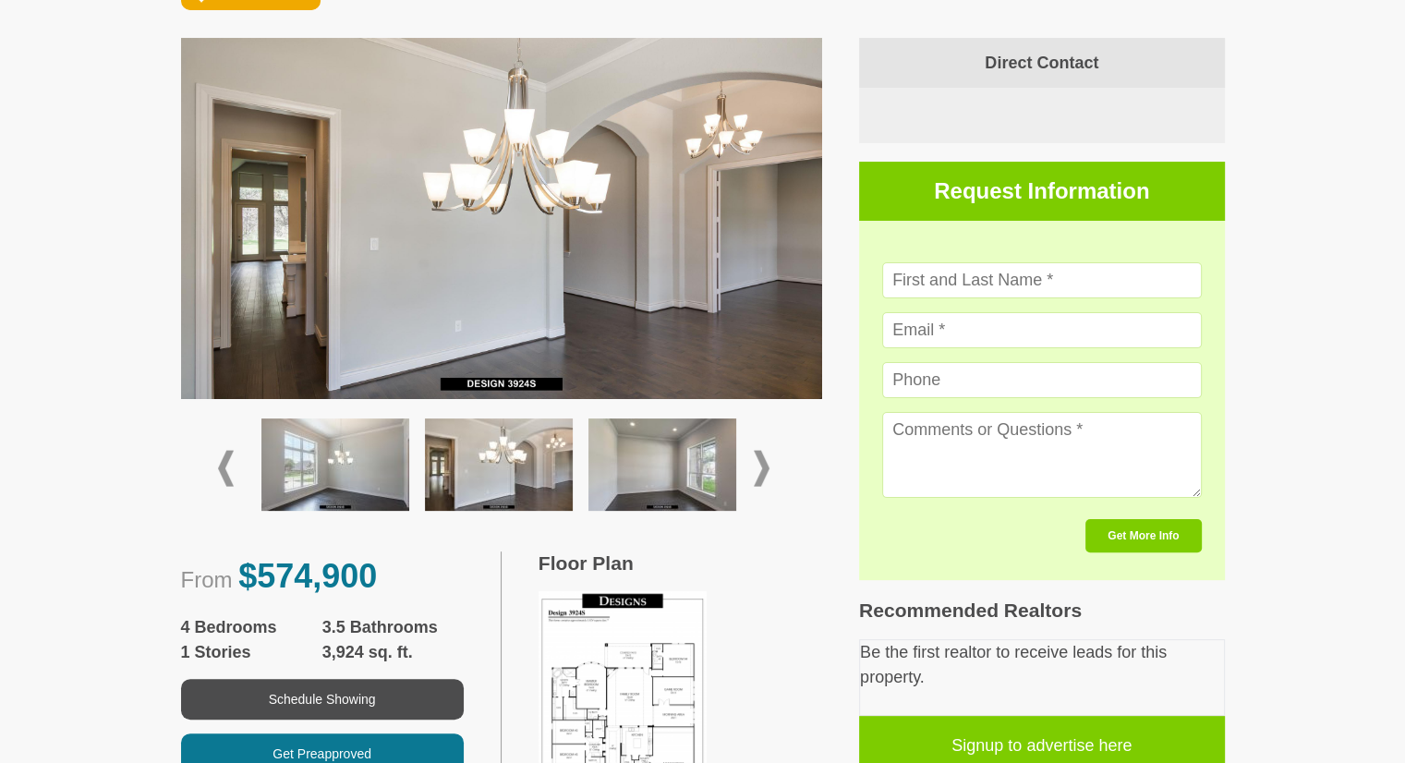
click at [669, 477] on img at bounding box center [662, 464] width 148 height 92
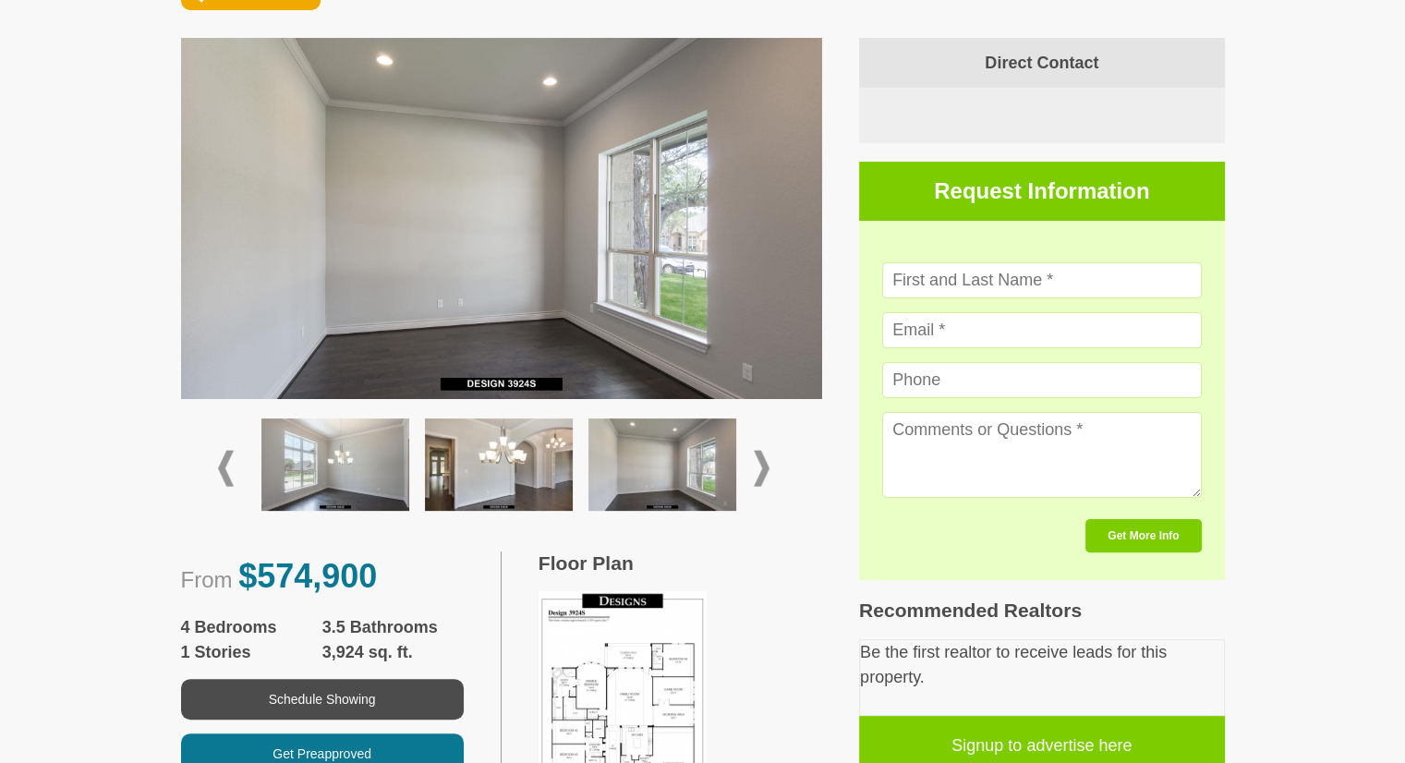
click at [766, 467] on span at bounding box center [762, 469] width 16 height 36
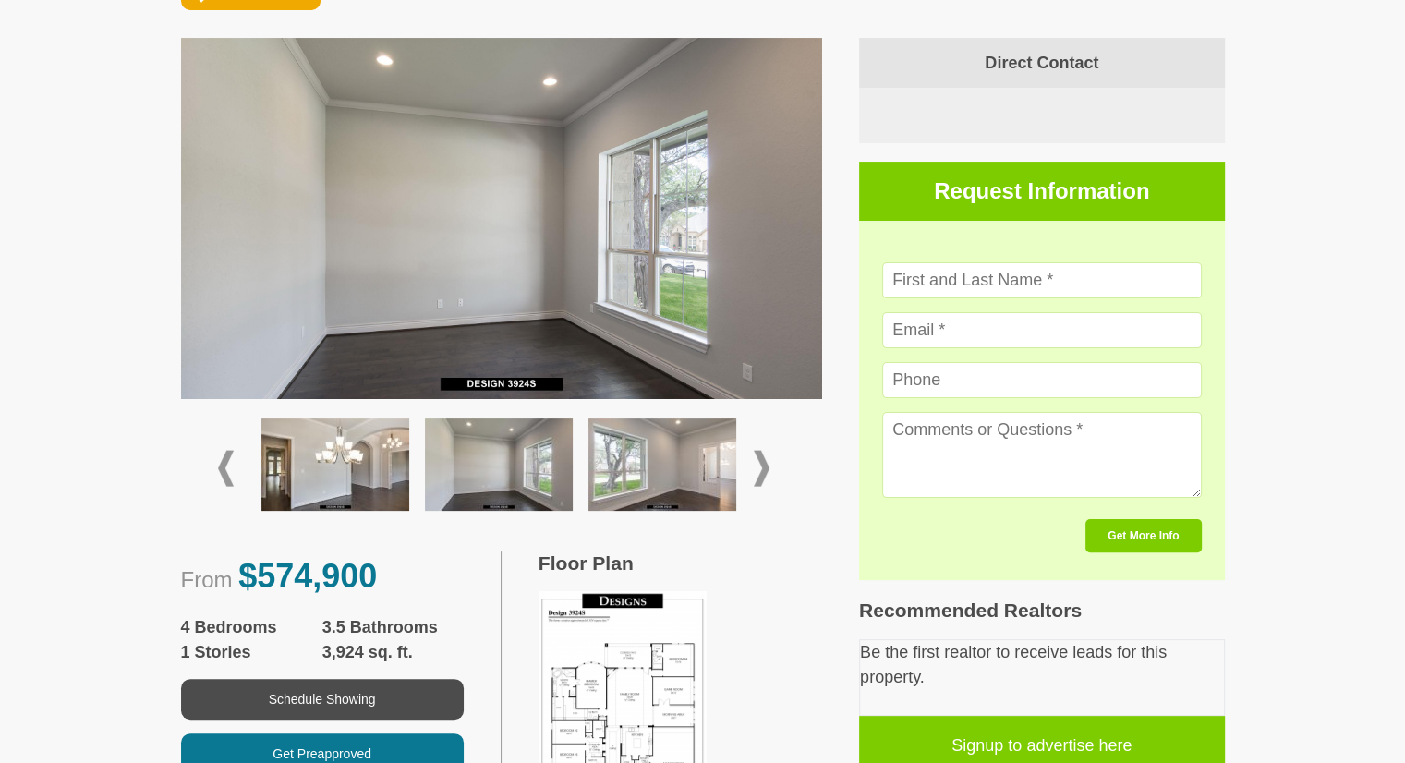
click at [766, 467] on span at bounding box center [762, 469] width 16 height 36
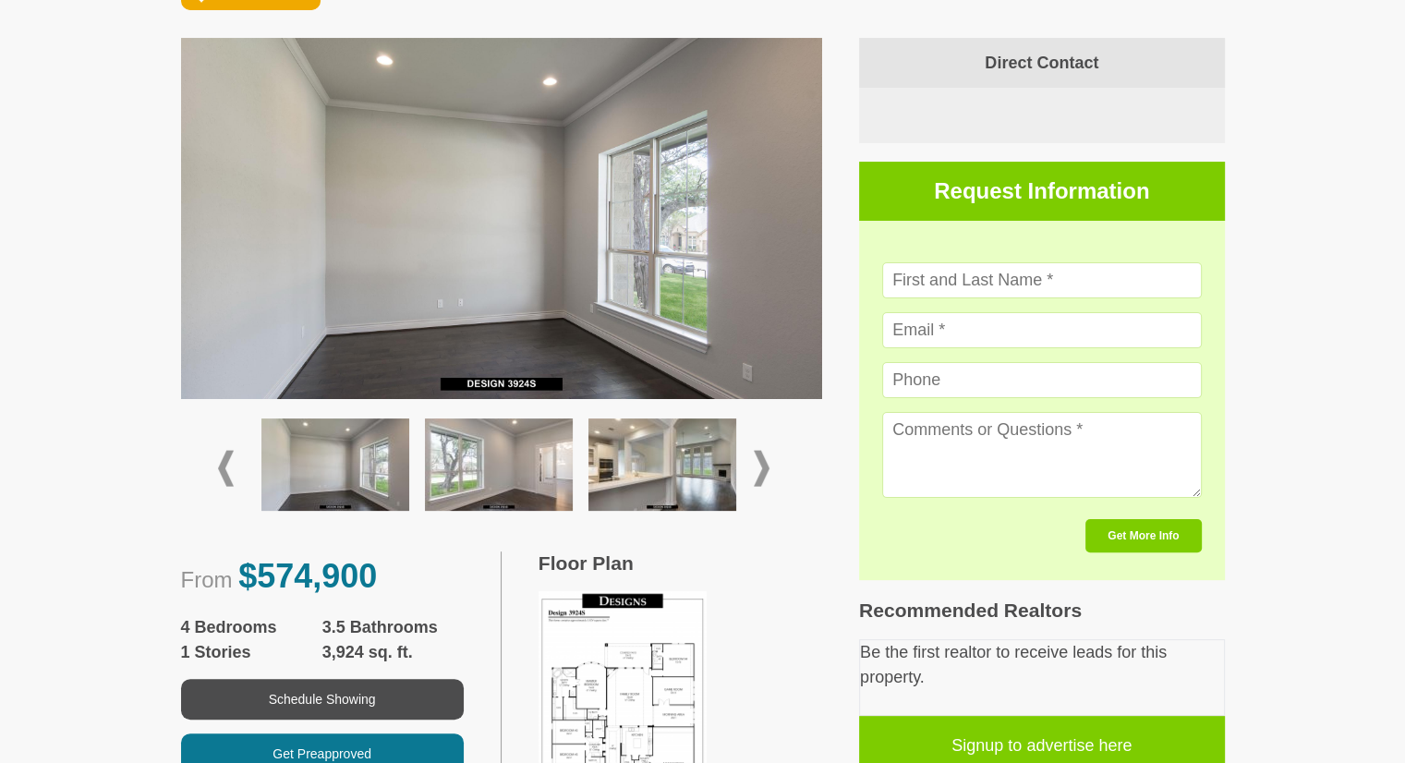
click at [640, 469] on img at bounding box center [662, 464] width 148 height 92
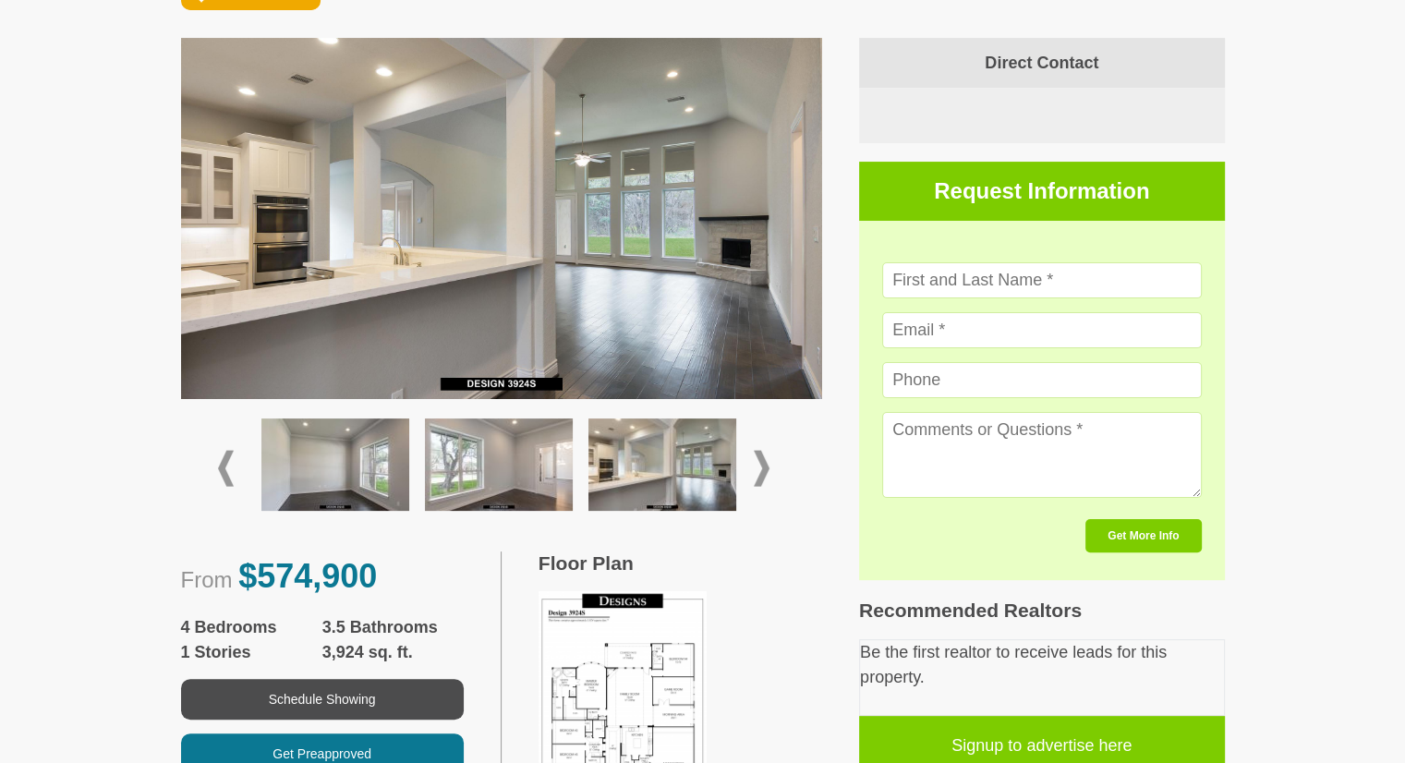
click at [761, 468] on span at bounding box center [762, 469] width 16 height 36
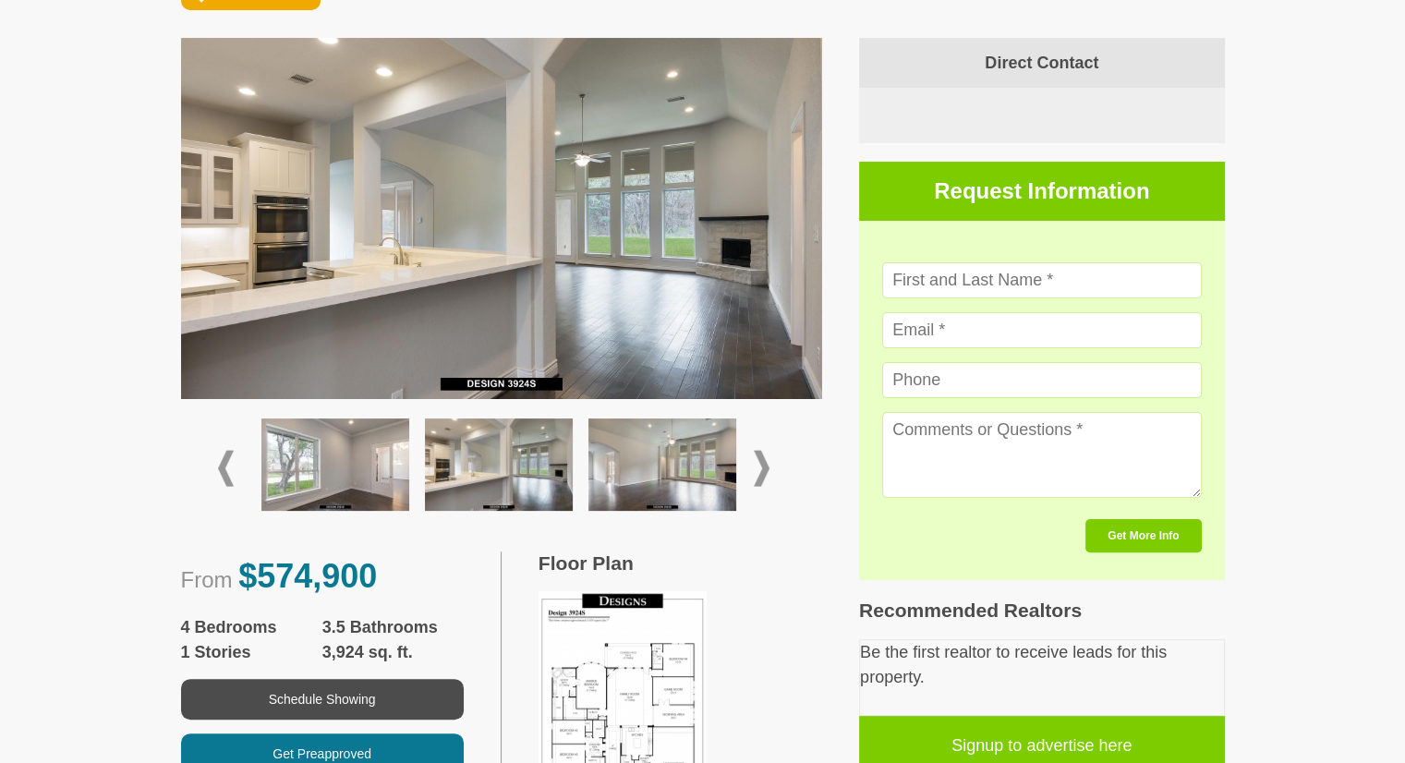
click at [761, 468] on span at bounding box center [762, 469] width 16 height 36
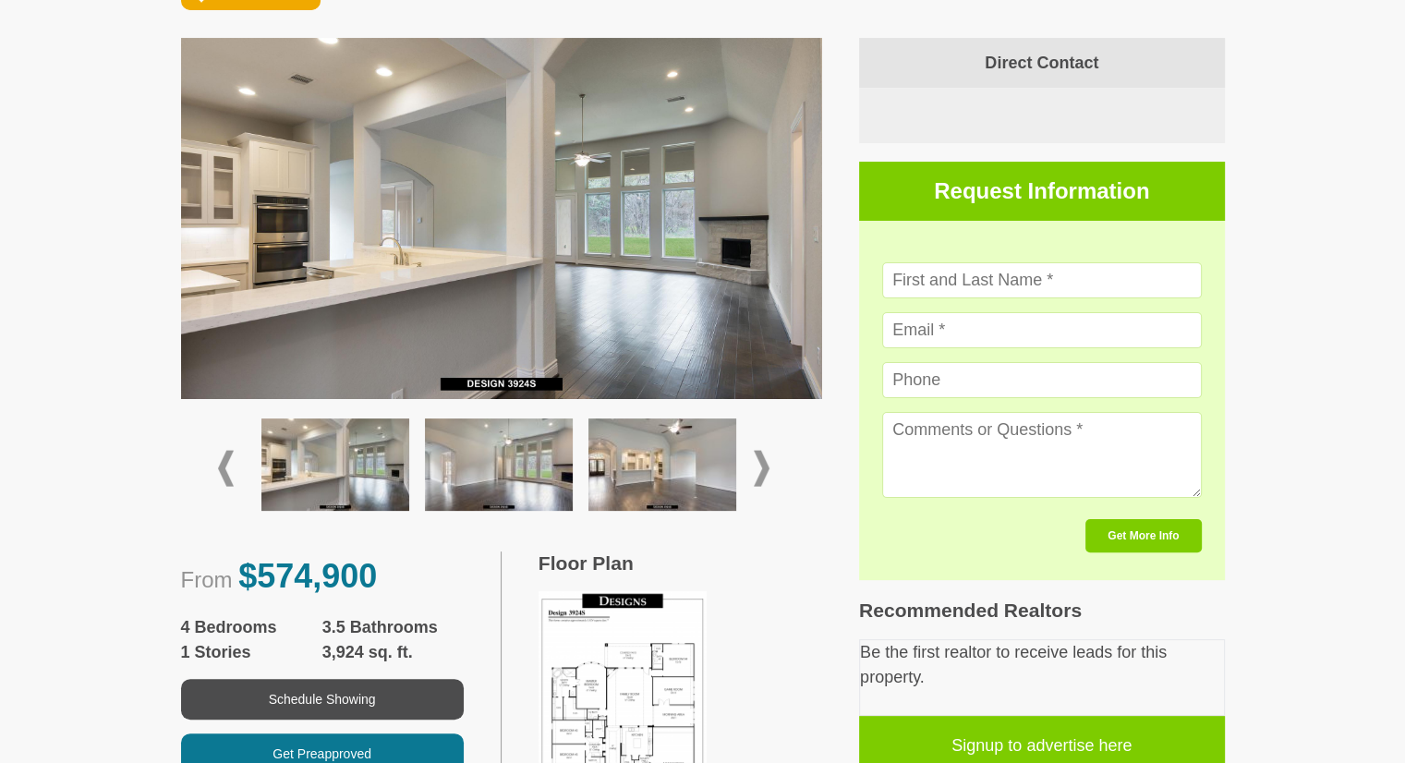
drag, startPoint x: 629, startPoint y: 465, endPoint x: 610, endPoint y: 450, distance: 24.2
click at [610, 450] on img at bounding box center [662, 464] width 148 height 92
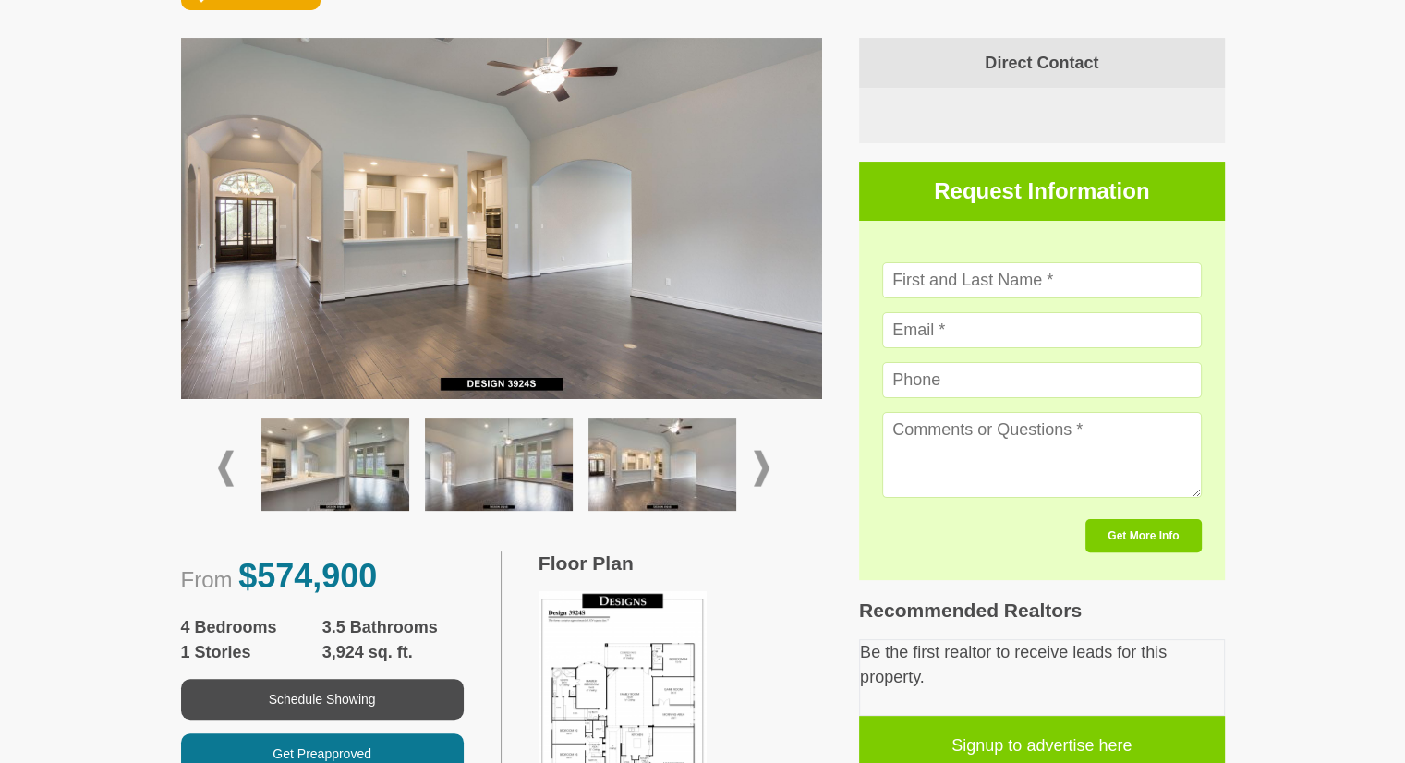
click at [510, 481] on img at bounding box center [499, 464] width 148 height 92
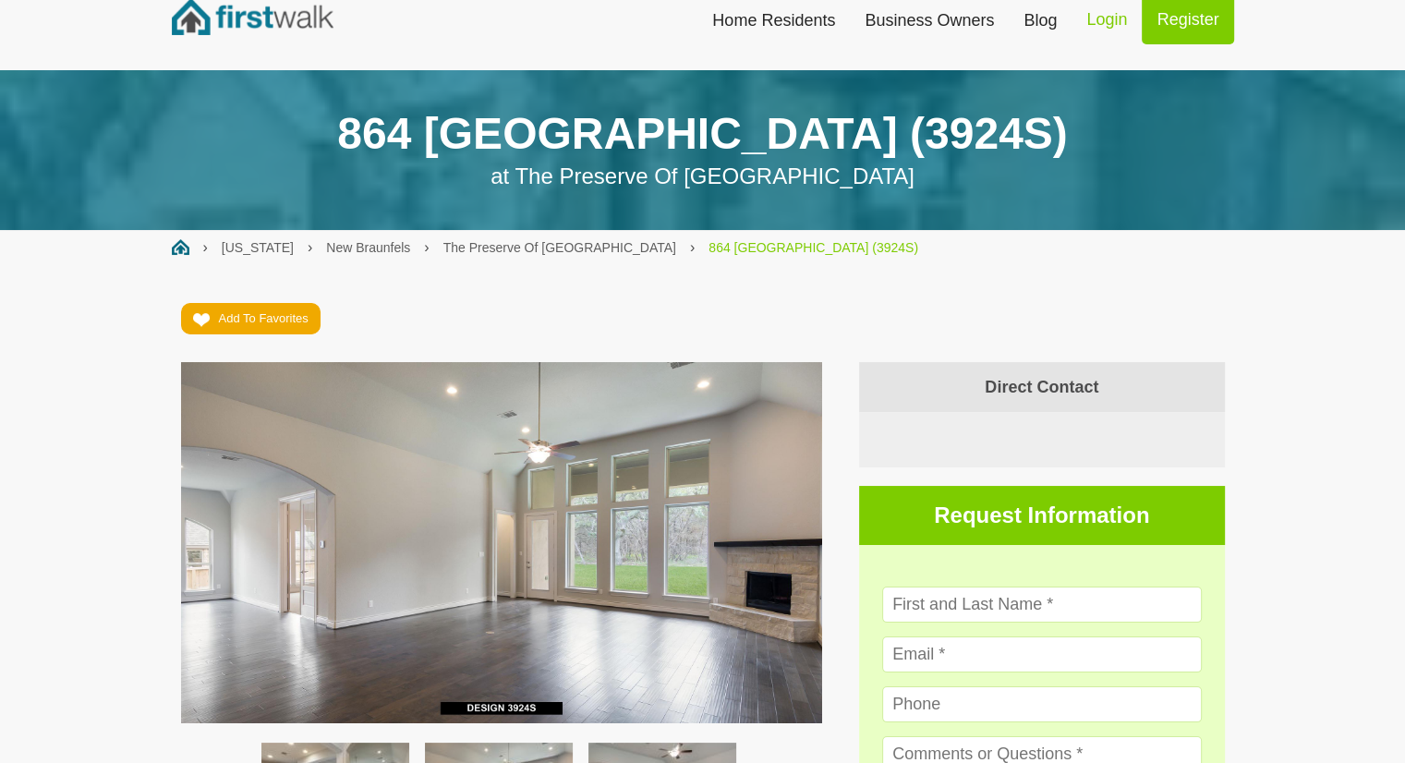
scroll to position [0, 0]
